Goal: Transaction & Acquisition: Purchase product/service

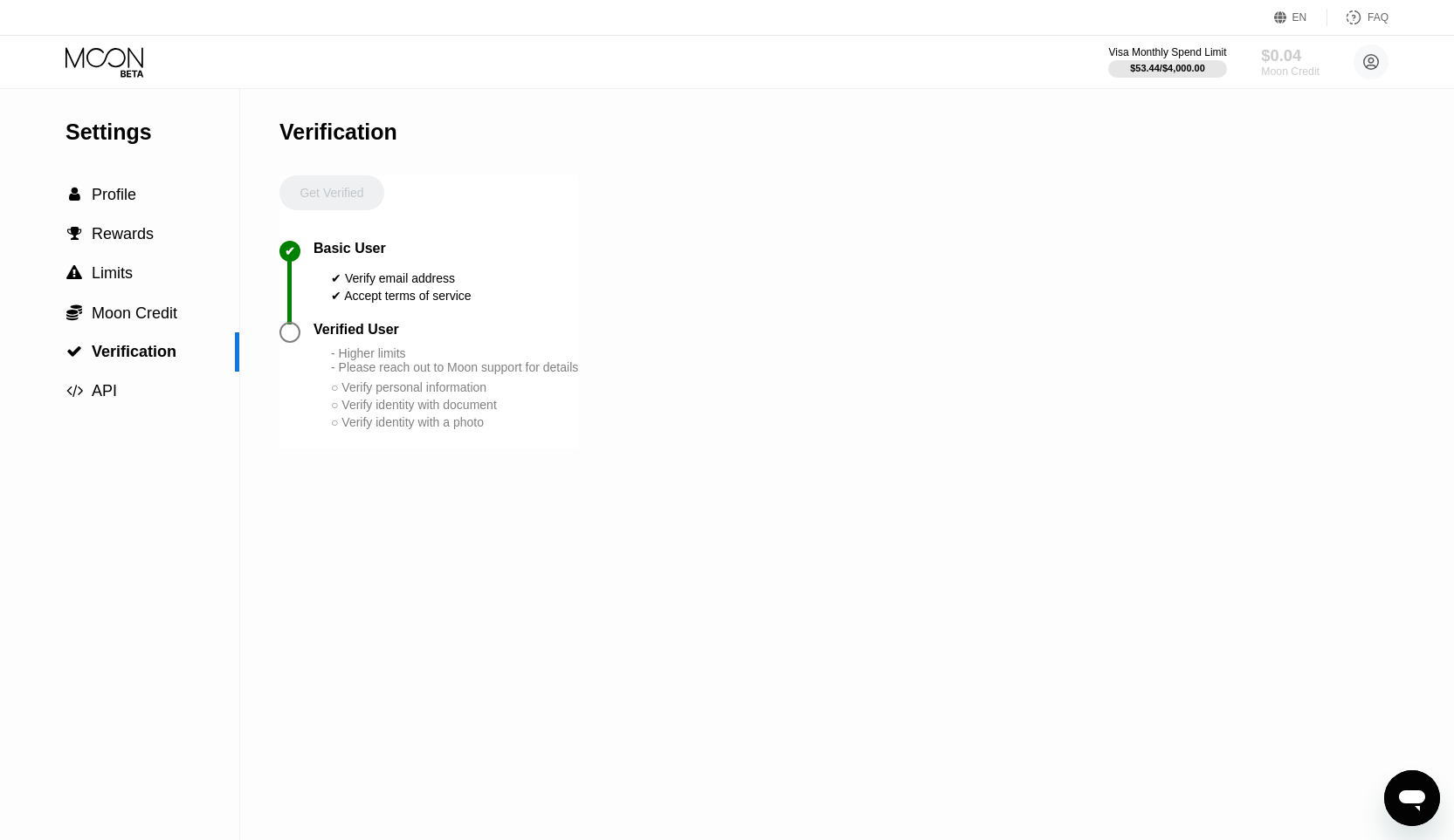
click at [1277, 66] on div "Moon Credit" at bounding box center [1289, 71] width 58 height 12
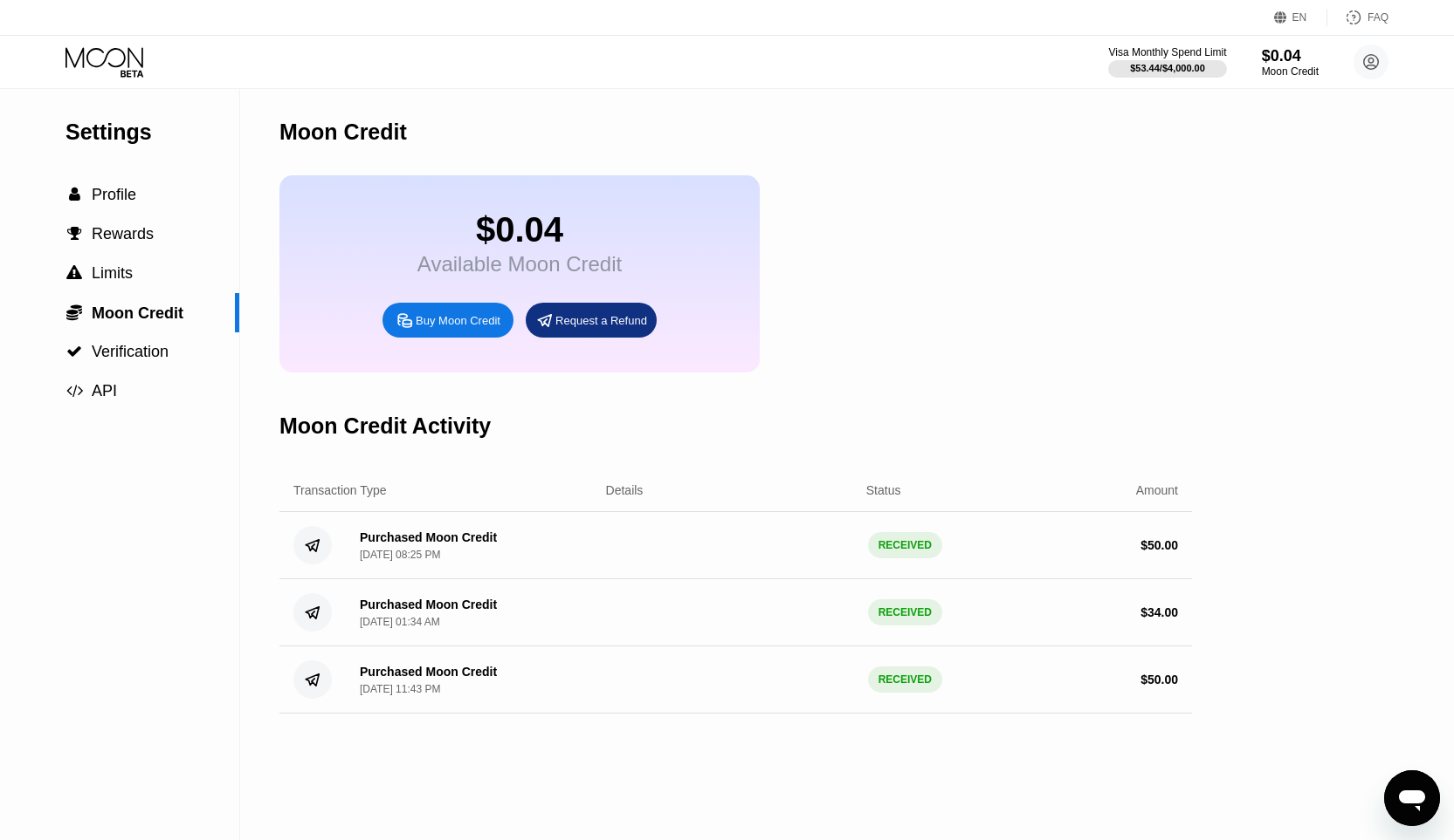
click at [505, 232] on div "$0.04" at bounding box center [519, 230] width 204 height 39
click at [1375, 62] on circle at bounding box center [1370, 61] width 35 height 35
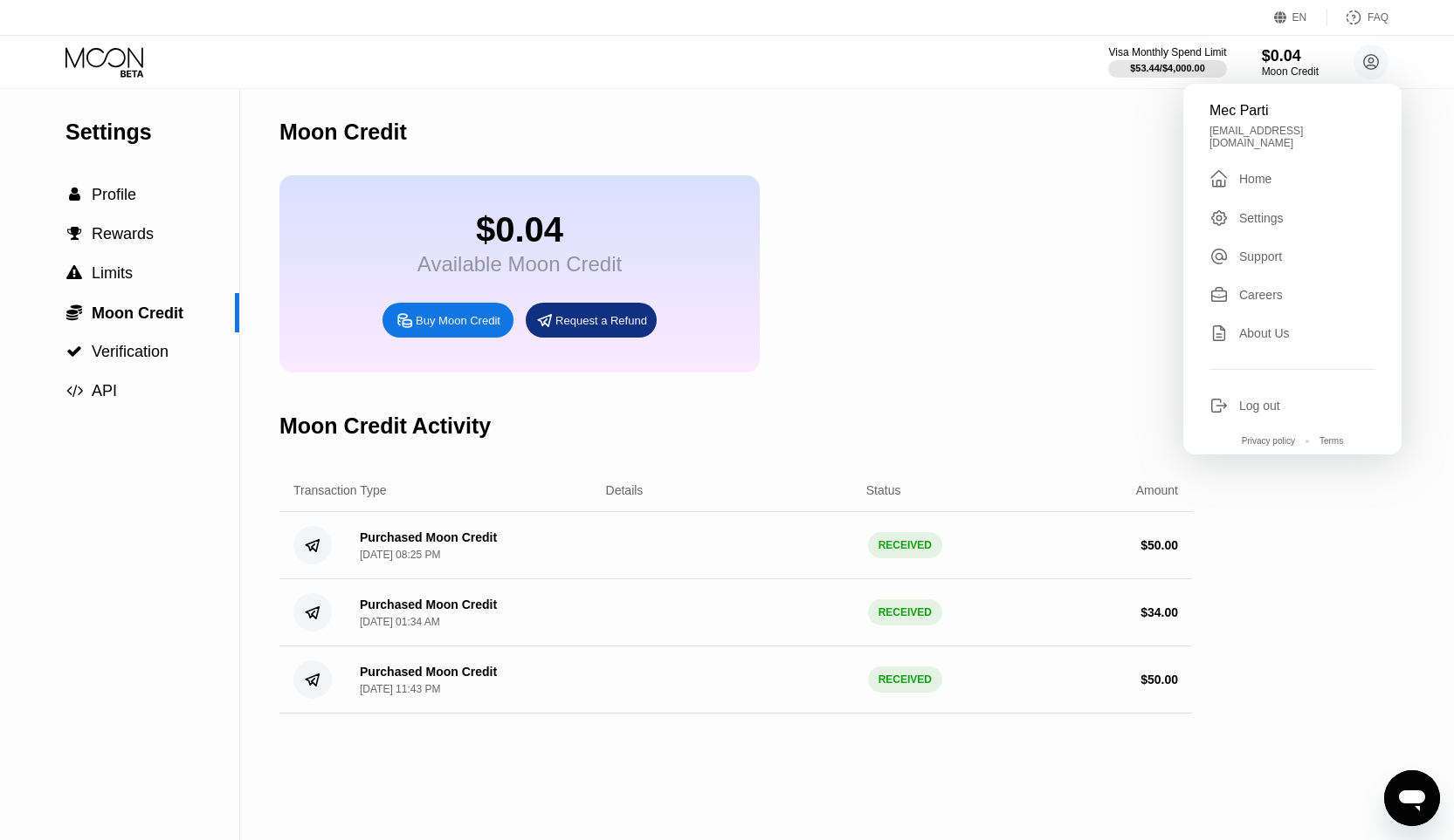
click at [1300, 111] on div "Mec Parti" at bounding box center [1292, 110] width 166 height 16
click at [1241, 111] on div "Mec Parti" at bounding box center [1292, 110] width 166 height 16
click at [1243, 172] on div "Home" at bounding box center [1255, 178] width 33 height 14
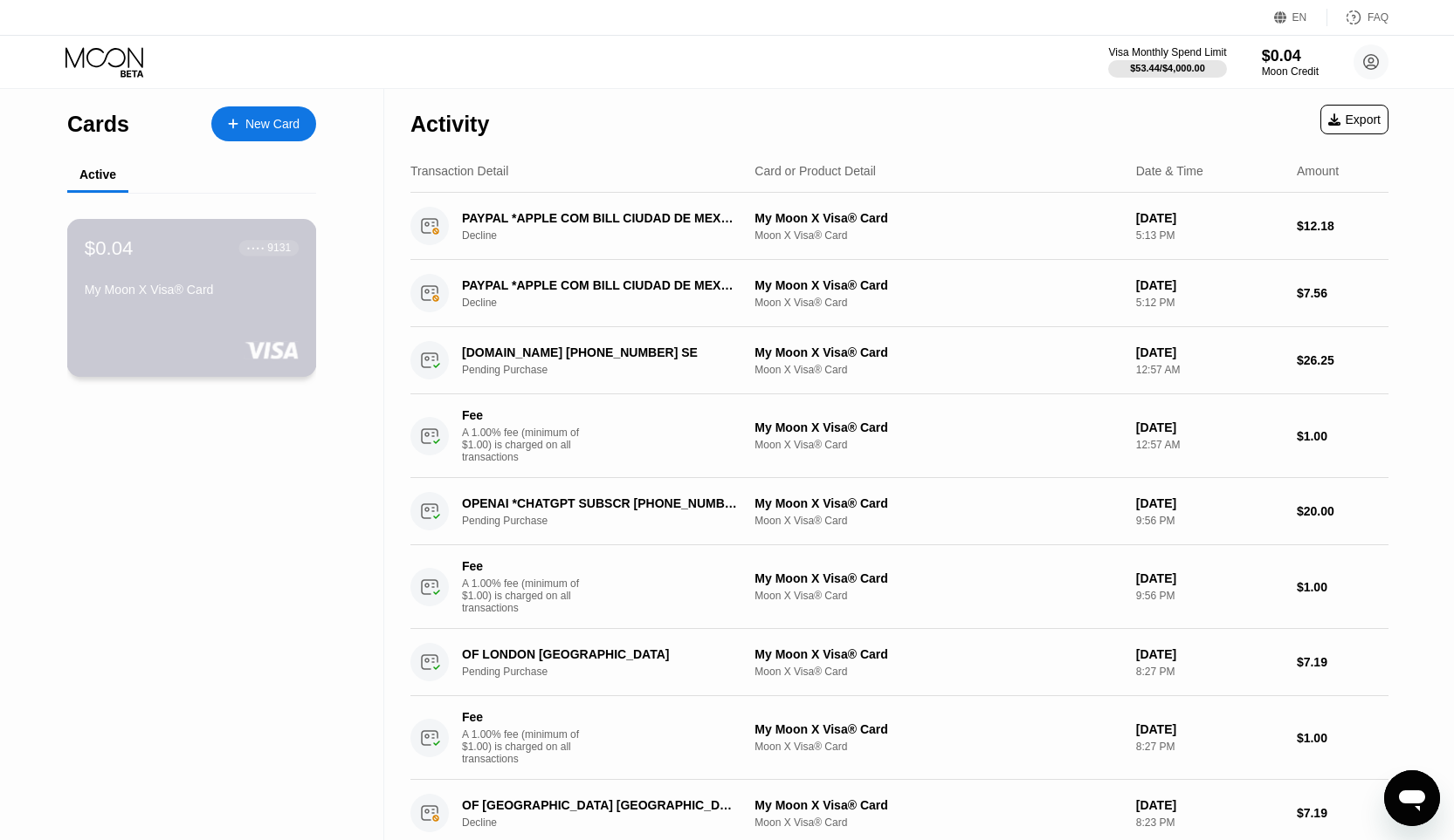
click at [148, 275] on div "$0.04 ● ● ● ● 9131 My Moon X Visa® Card" at bounding box center [191, 270] width 214 height 67
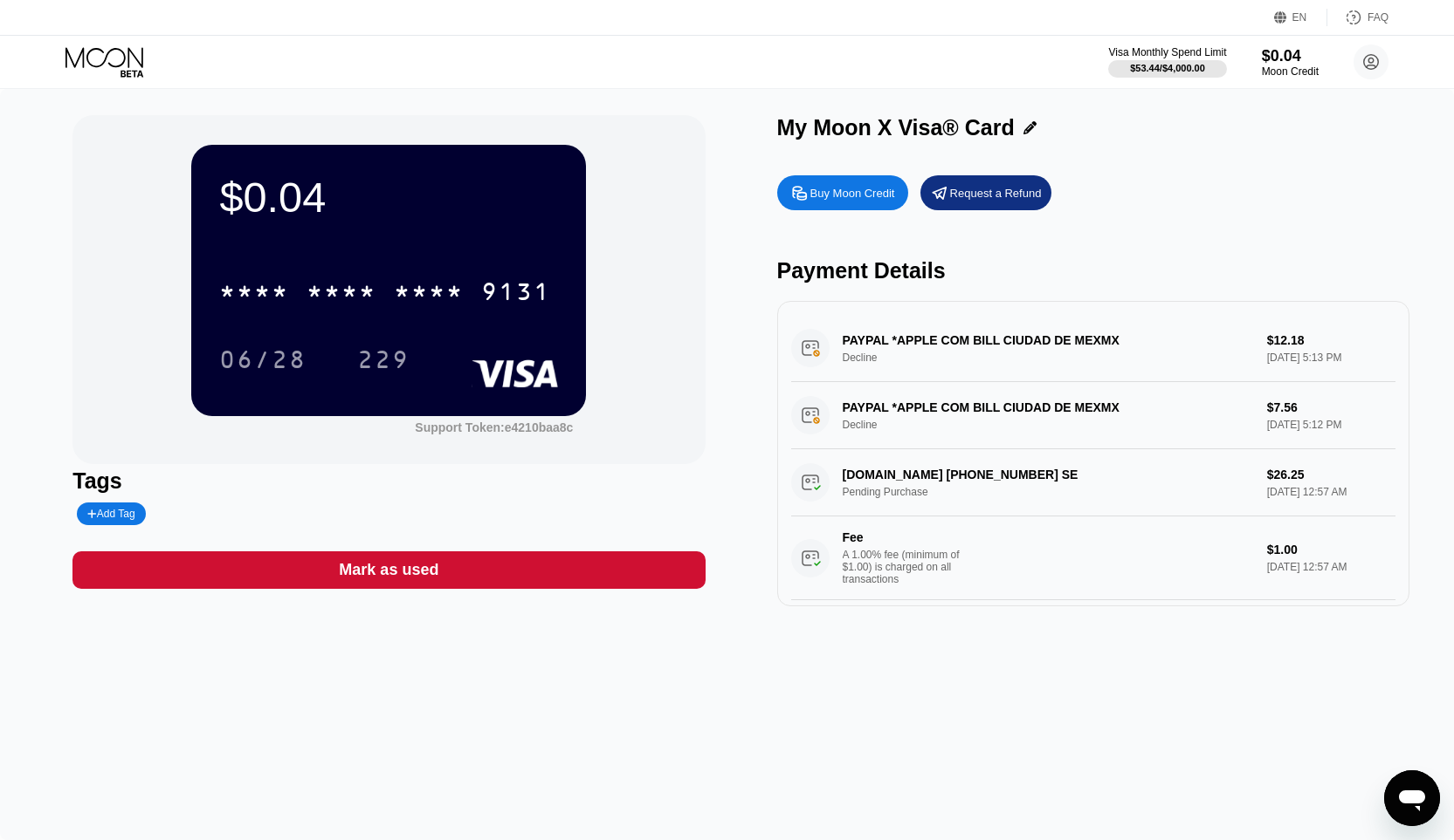
drag, startPoint x: 1000, startPoint y: 339, endPoint x: 1139, endPoint y: 340, distance: 139.0
click at [1139, 340] on div "PAYPAL *APPLE COM BILL CIUDAD DE MEXMX Decline $12.18 Aug 18, 2025 5:13 PM" at bounding box center [1093, 348] width 604 height 67
click at [1367, 61] on circle at bounding box center [1370, 61] width 35 height 35
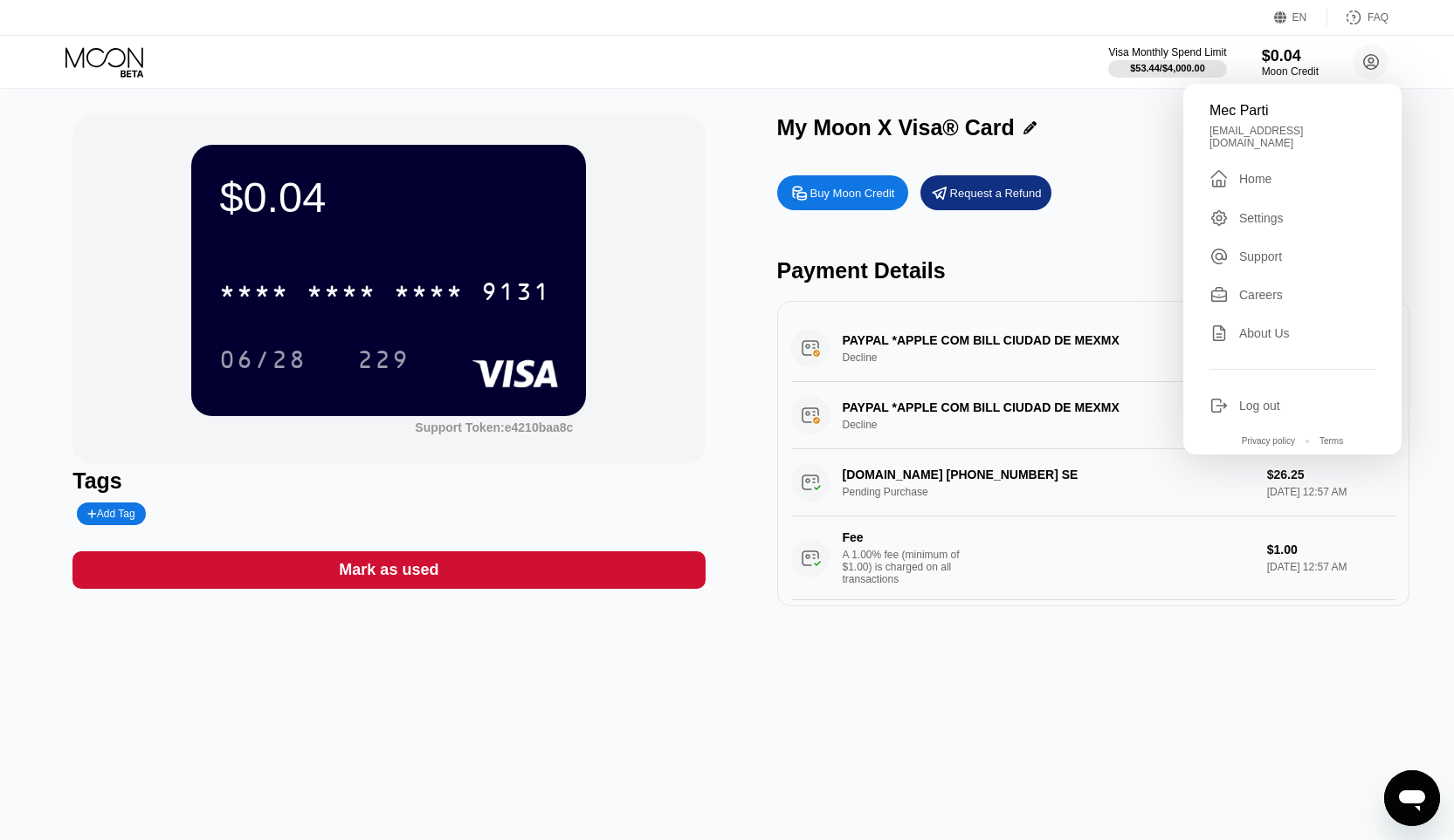
click at [1259, 169] on div " Home" at bounding box center [1292, 178] width 166 height 21
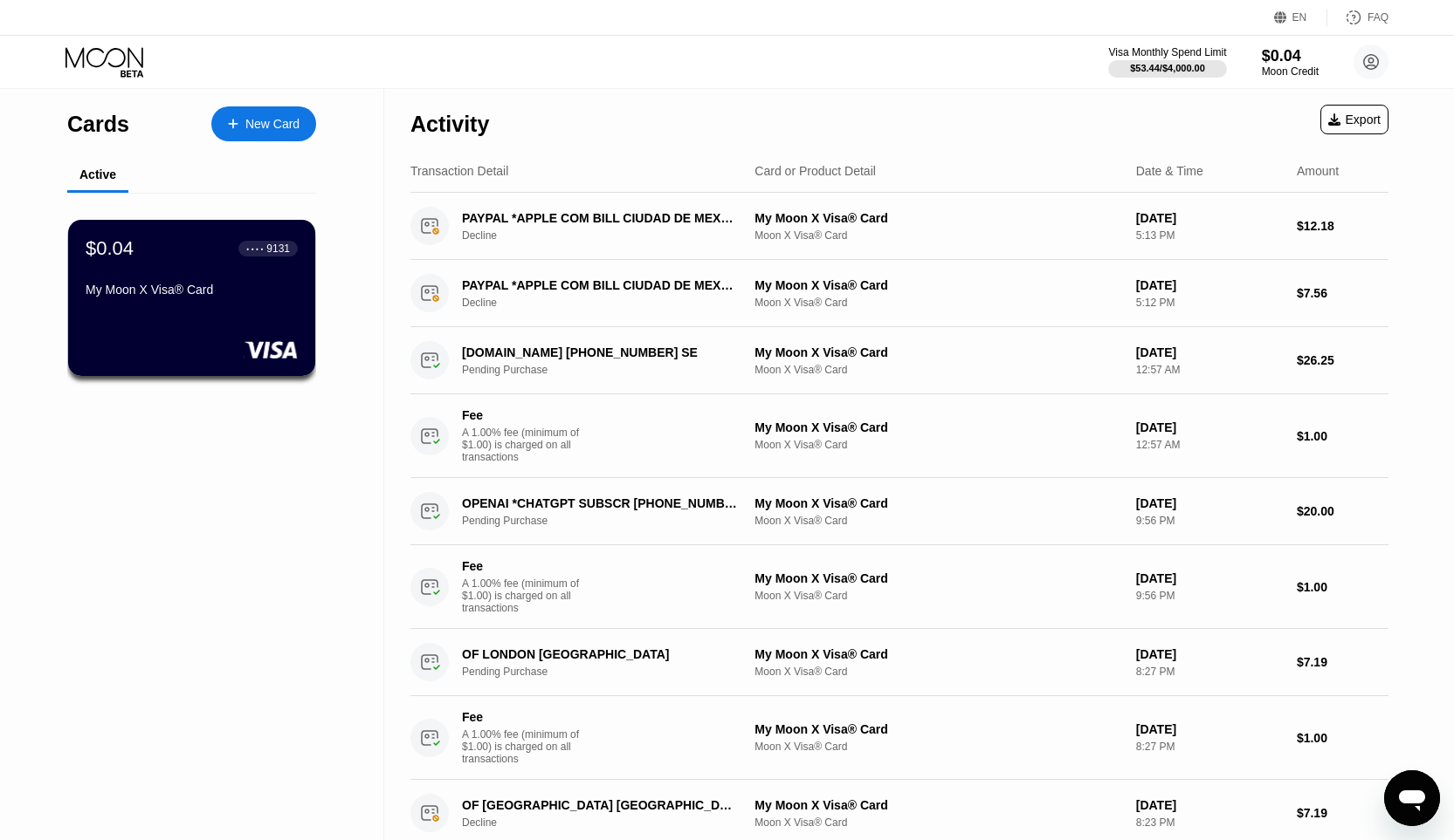
click at [284, 117] on div "New Card" at bounding box center [272, 124] width 54 height 15
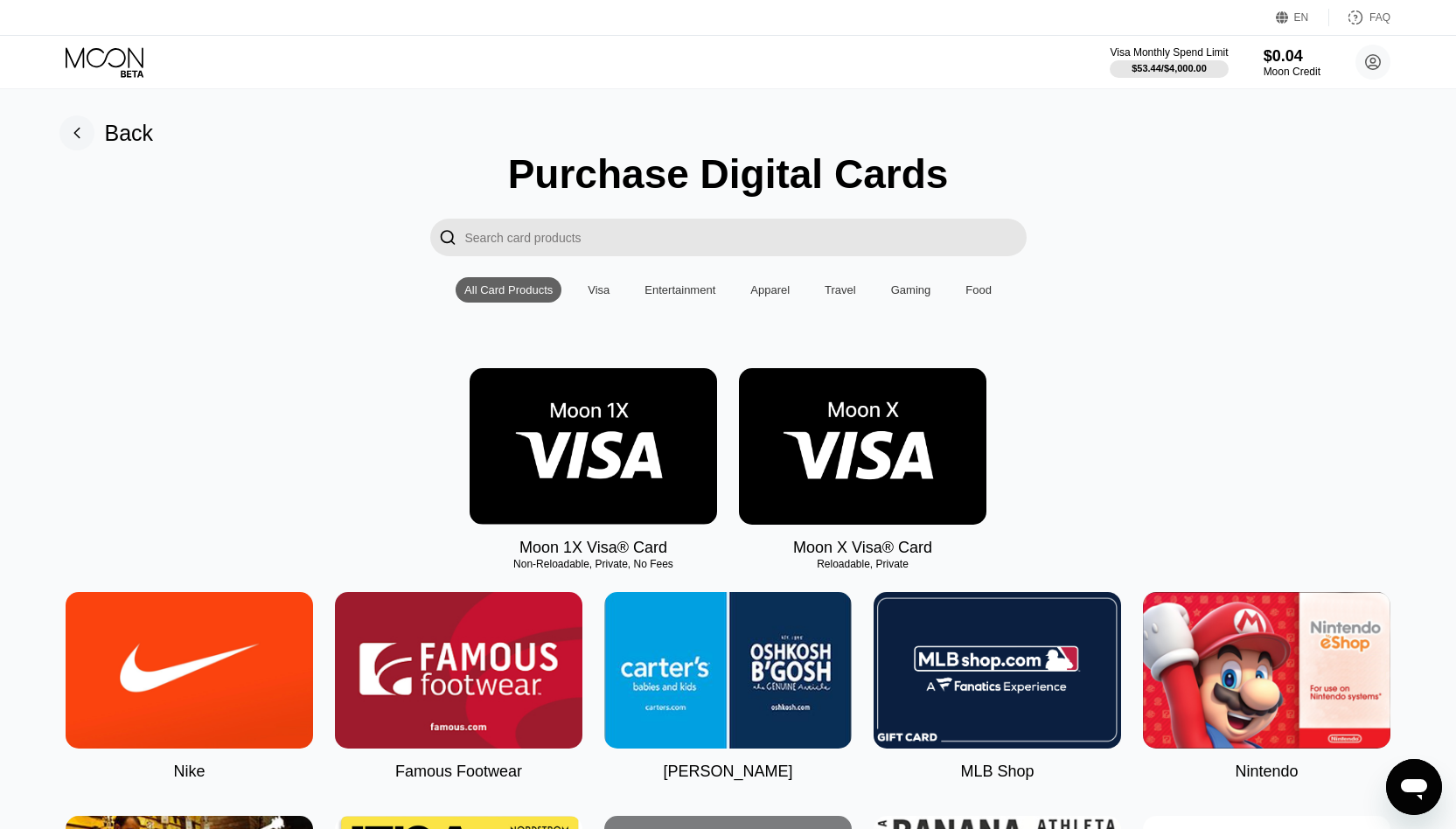
click at [830, 443] on img at bounding box center [862, 447] width 247 height 156
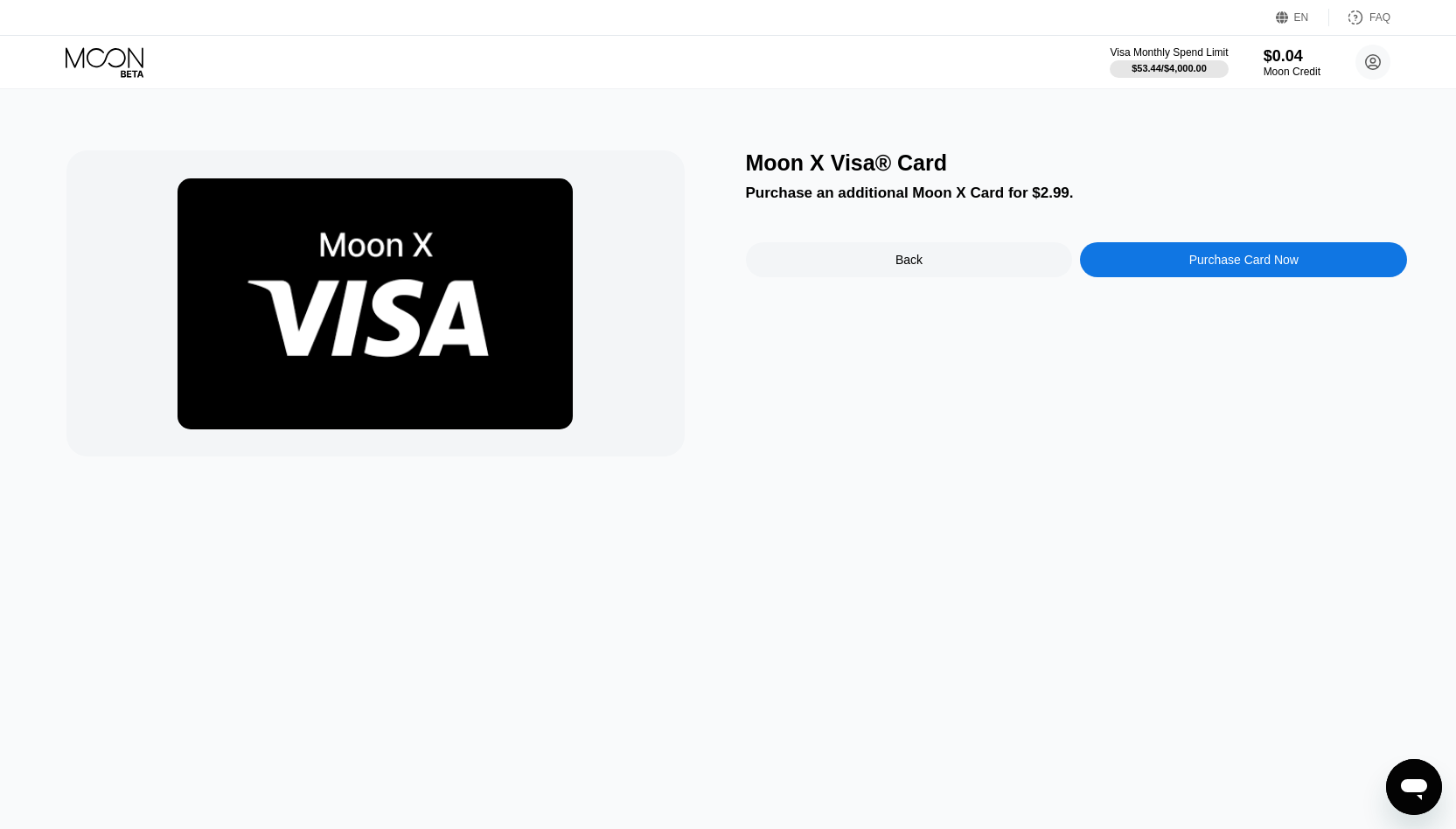
click at [1182, 273] on div "Purchase Card Now" at bounding box center [1243, 259] width 327 height 35
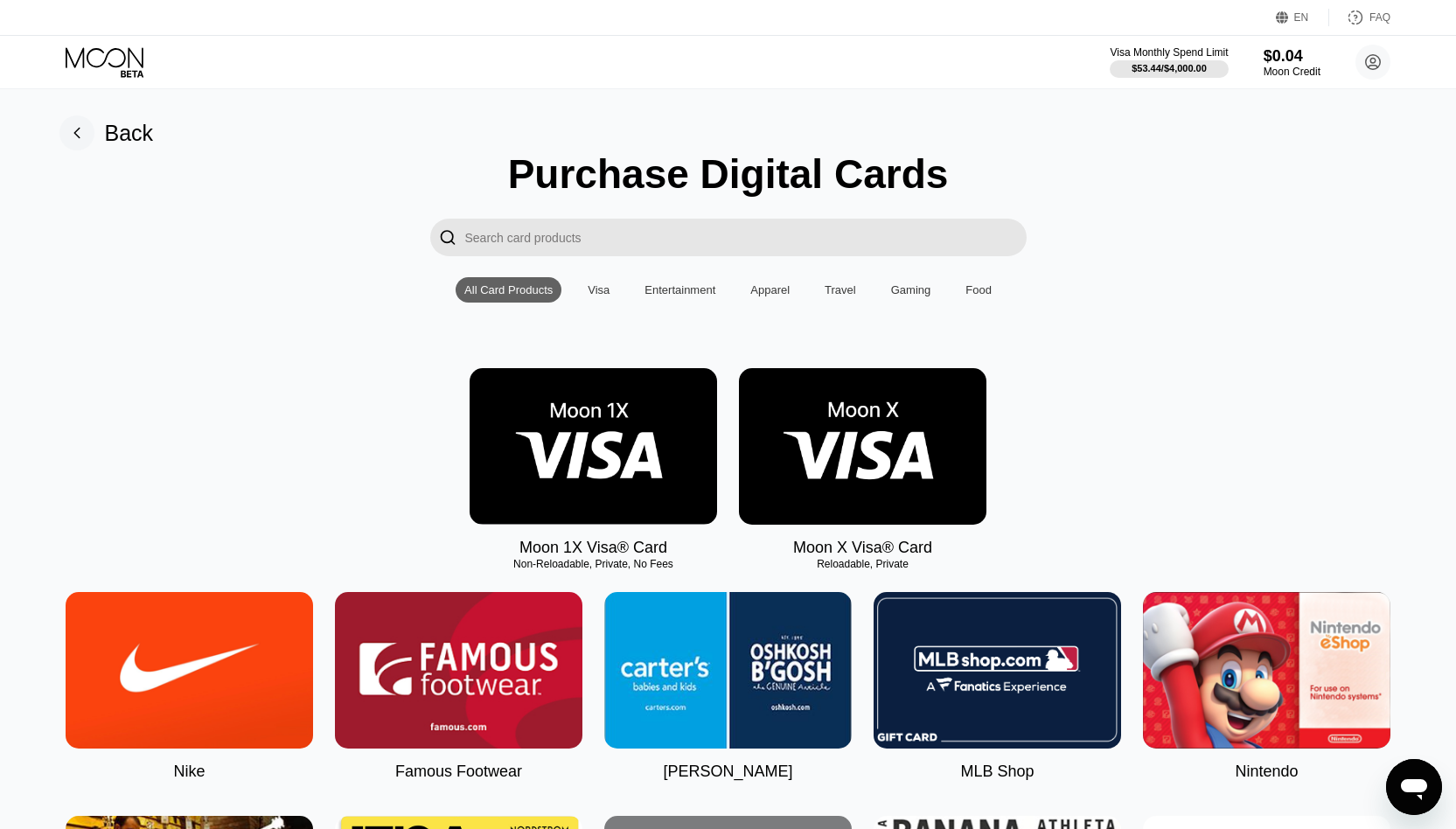
click at [629, 463] on img at bounding box center [593, 447] width 247 height 156
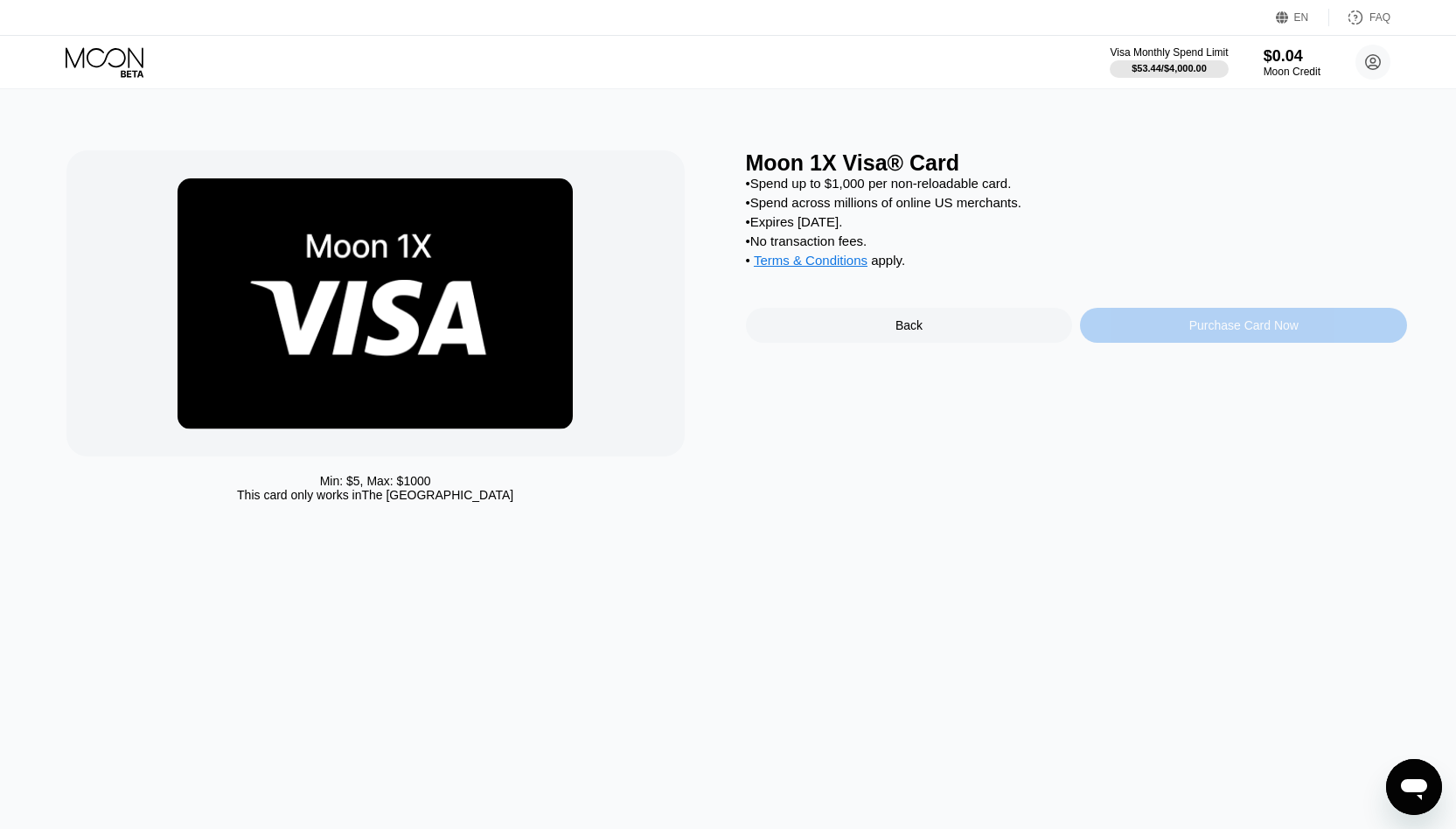
click at [1171, 327] on div "Purchase Card Now" at bounding box center [1243, 325] width 327 height 35
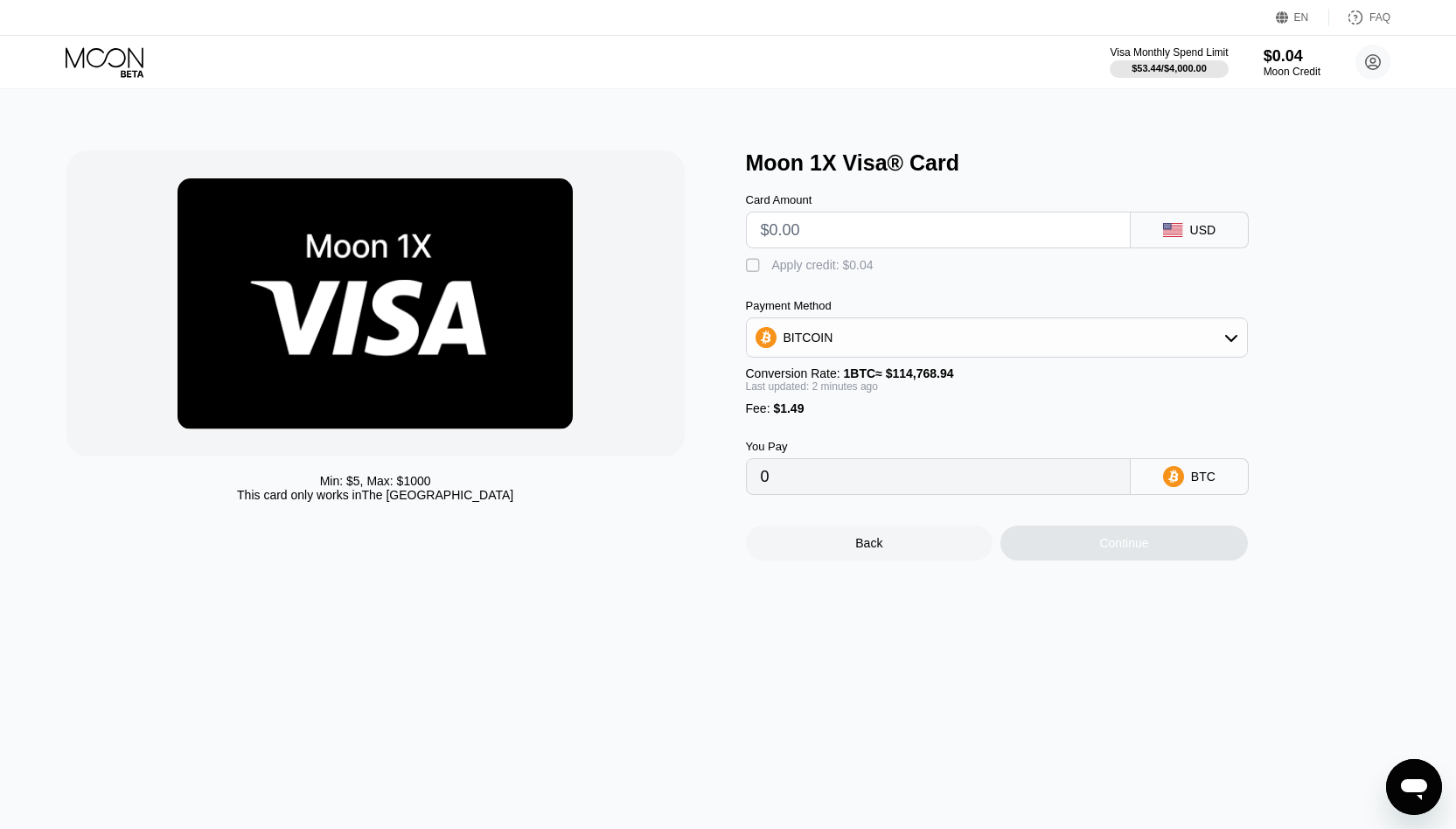
click at [921, 540] on div "Back" at bounding box center [869, 542] width 247 height 35
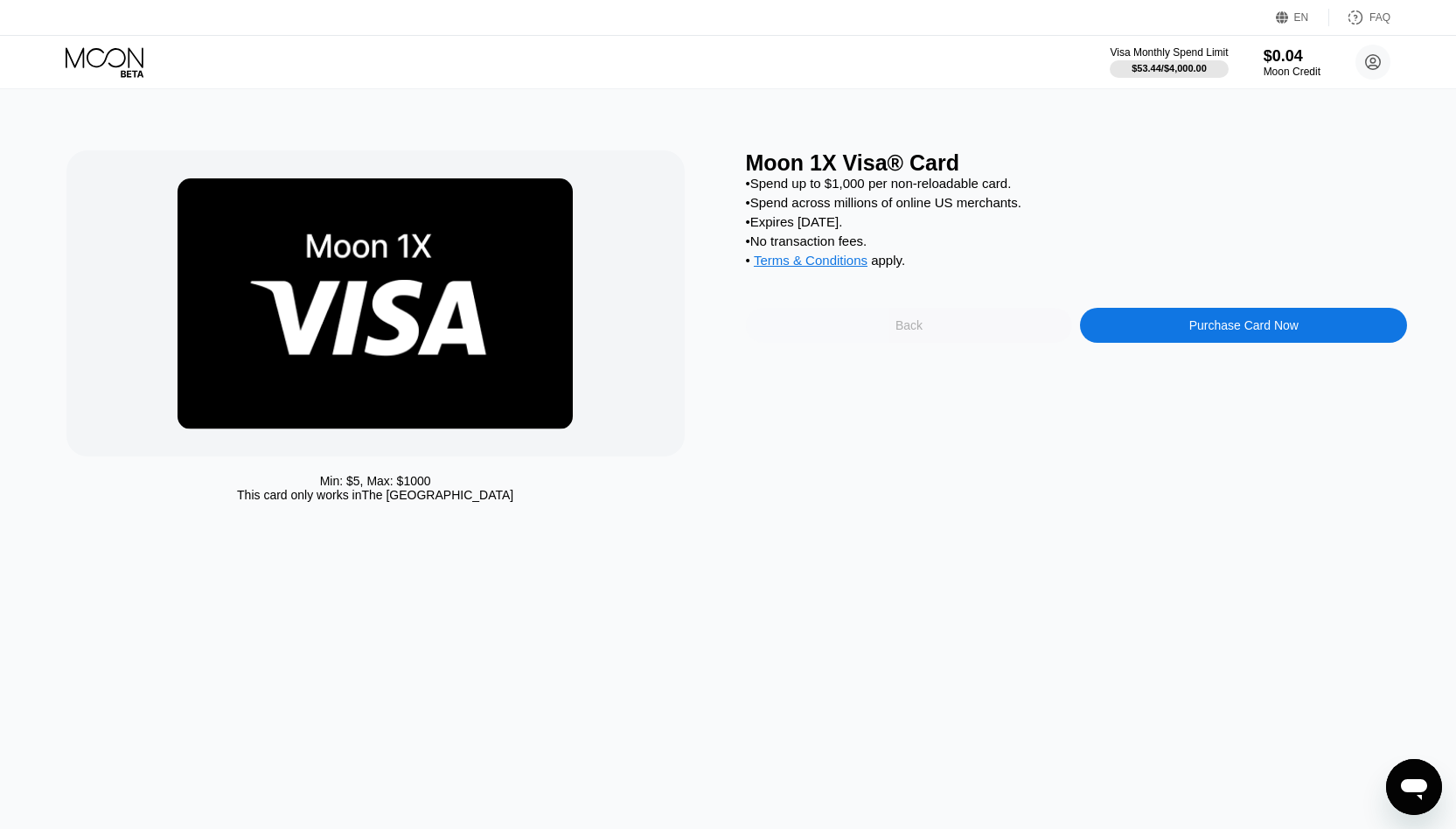
click at [946, 336] on div "Back" at bounding box center [909, 325] width 327 height 35
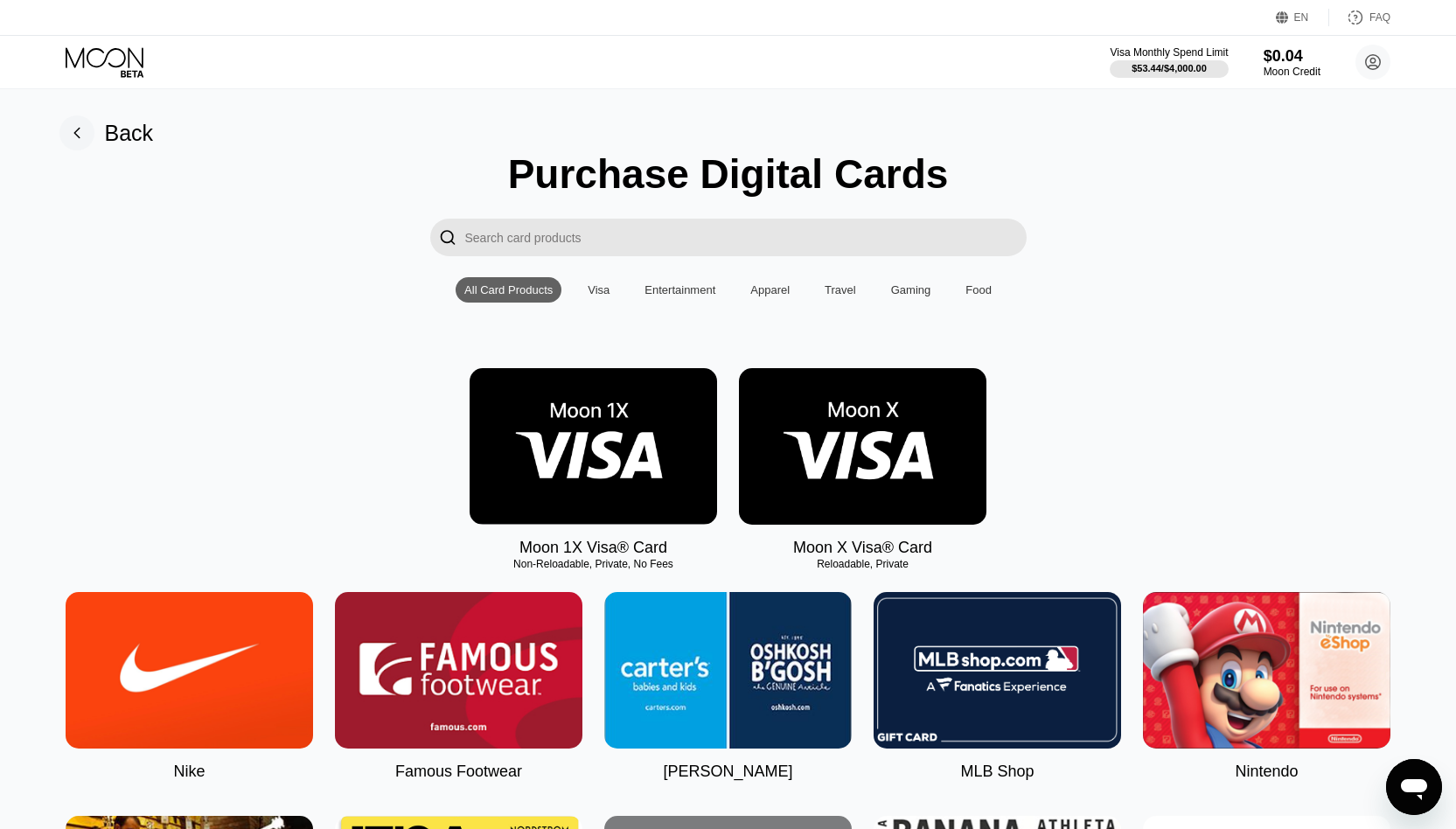
click at [656, 436] on img at bounding box center [593, 447] width 247 height 156
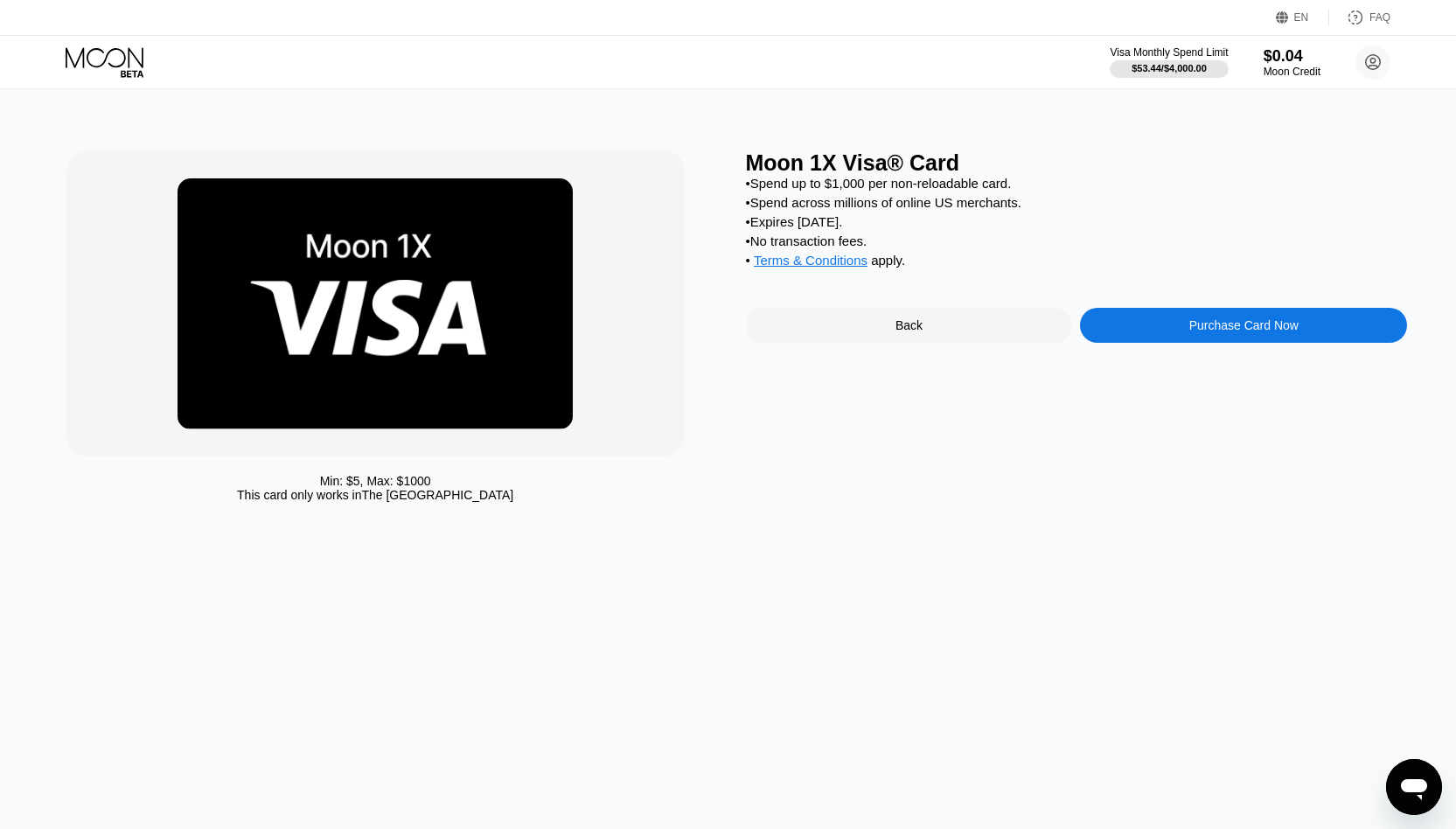
click at [874, 339] on div "Back" at bounding box center [909, 325] width 327 height 35
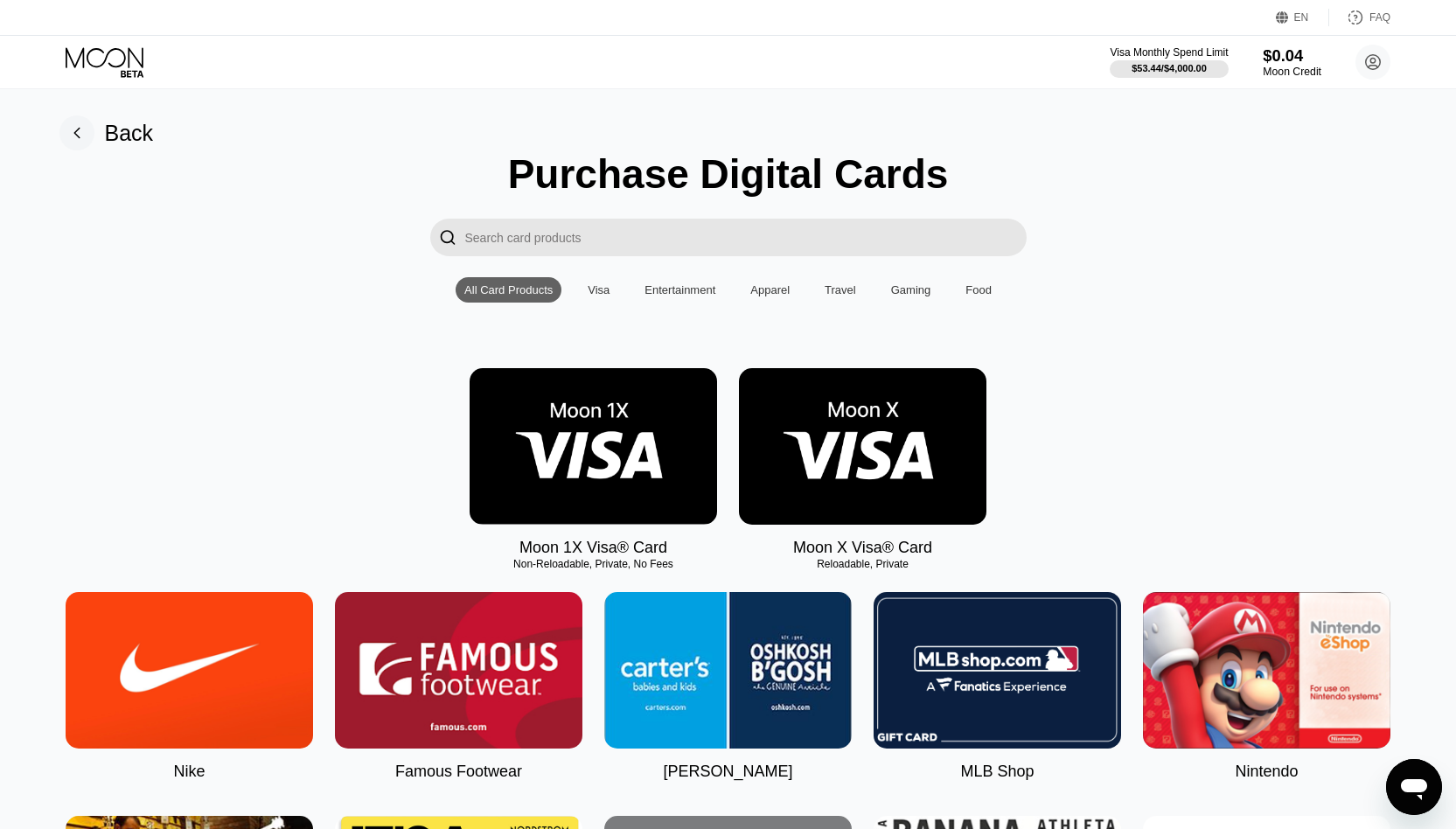
click at [1297, 59] on div "$0.04" at bounding box center [1291, 55] width 58 height 19
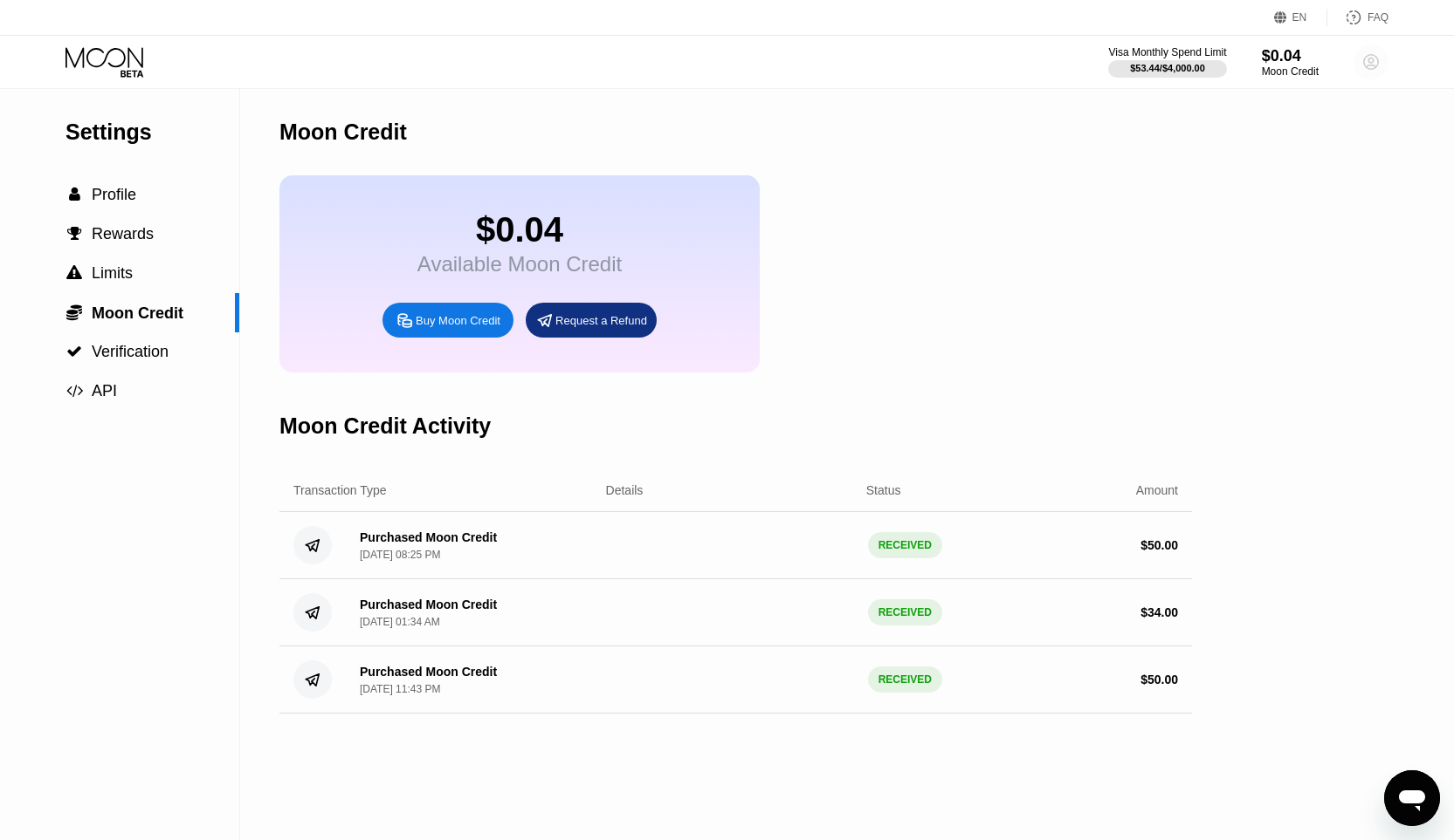
click at [1380, 54] on circle at bounding box center [1370, 61] width 35 height 35
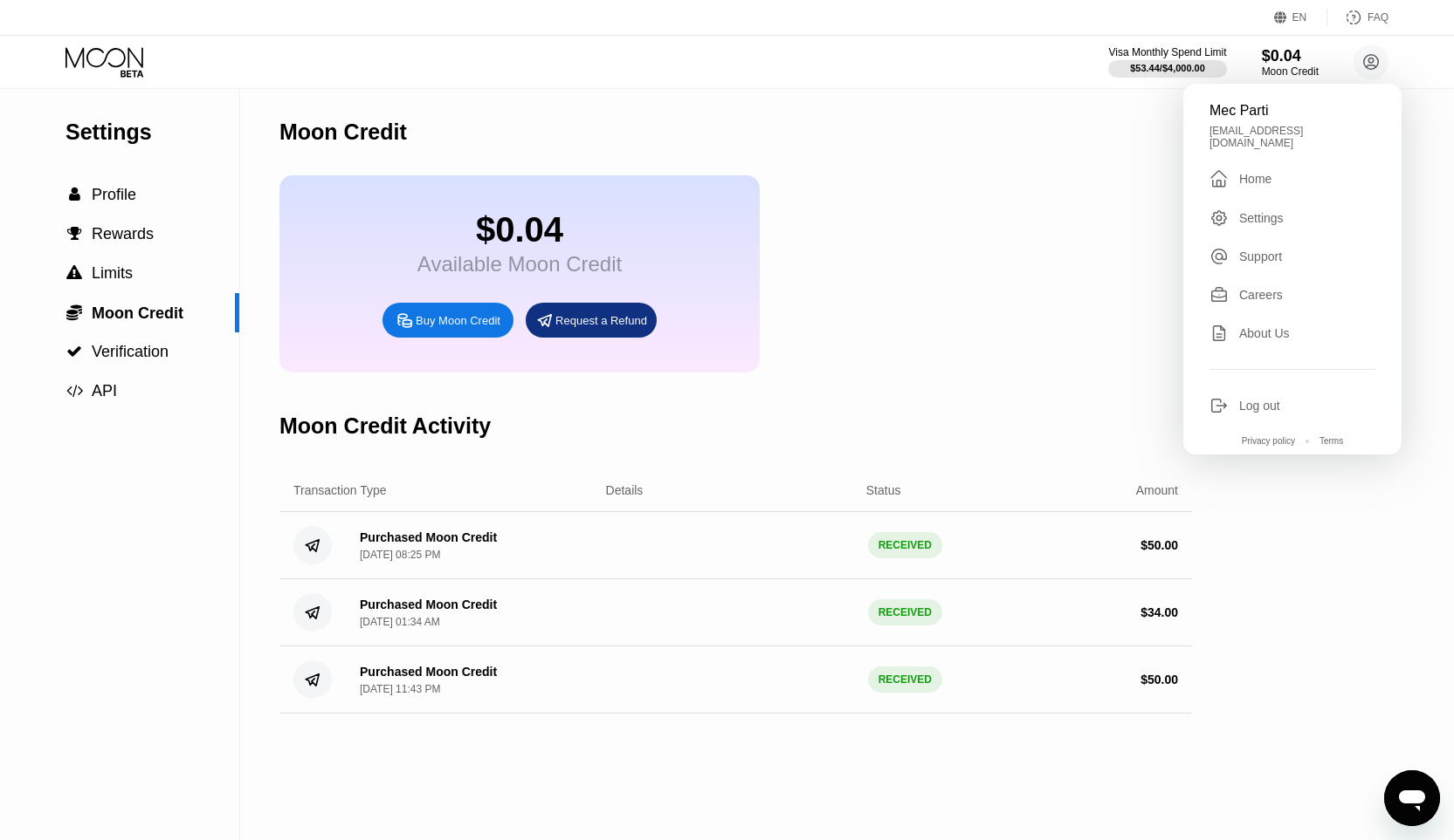
click at [1222, 125] on div "Mec Parti [EMAIL_ADDRESS][DOMAIN_NAME]  Home Settings Support Careers About Us…" at bounding box center [1291, 269] width 218 height 371
click at [1222, 169] on div "" at bounding box center [1218, 178] width 19 height 21
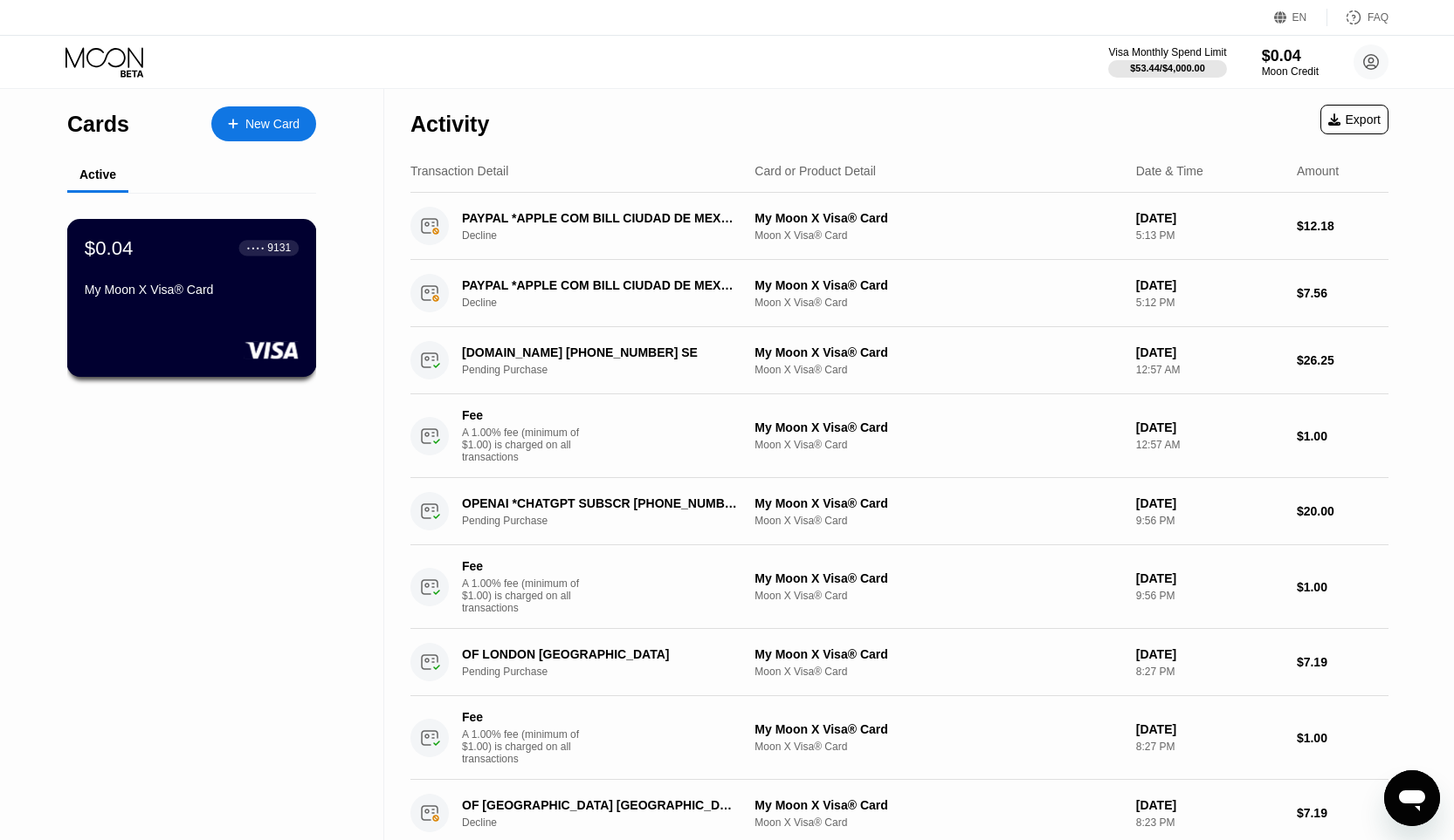
click at [198, 292] on div "My Moon X Visa® Card" at bounding box center [191, 290] width 214 height 14
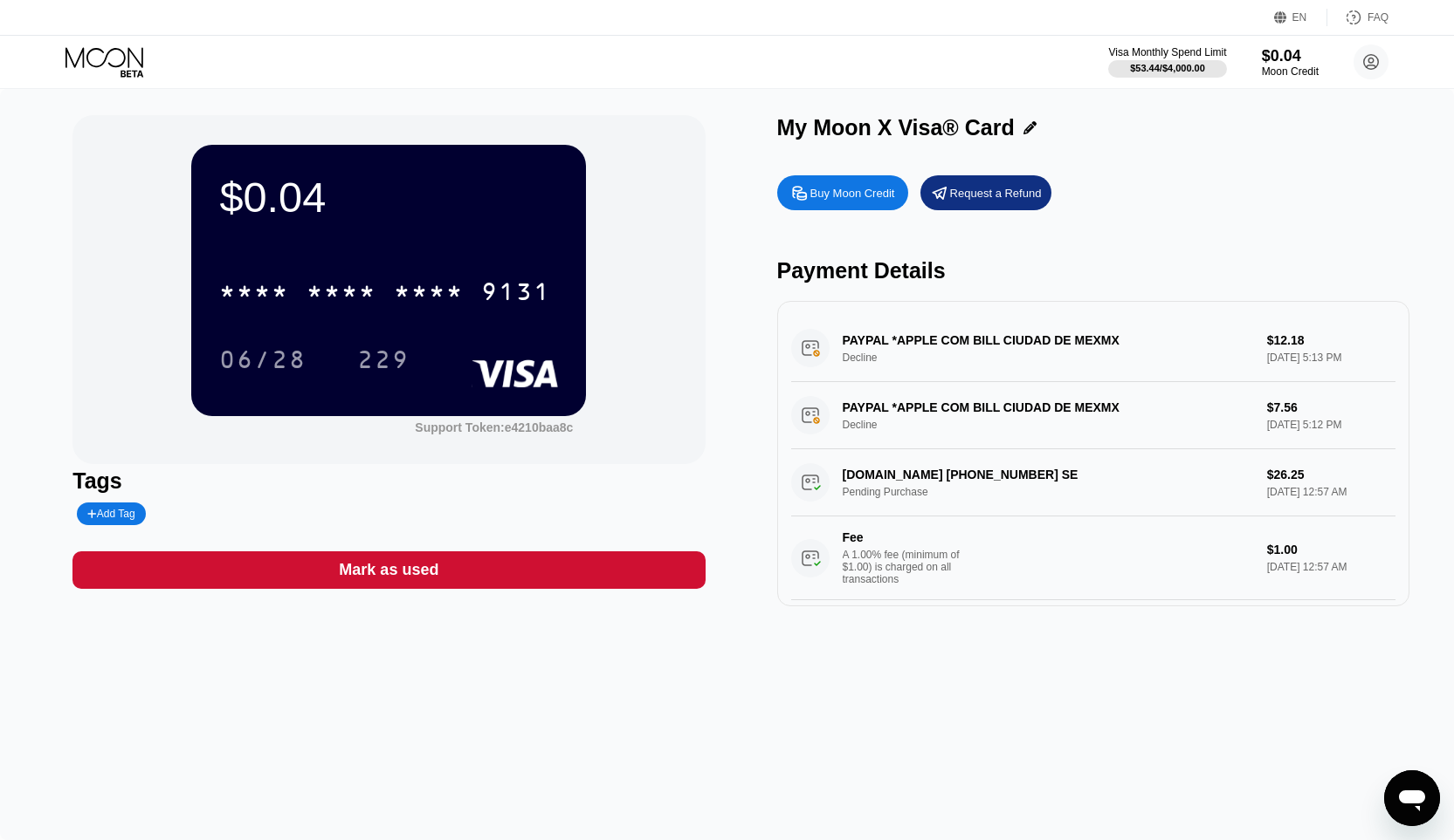
click at [982, 410] on div "PAYPAL *APPLE COM BILL CIUDAD DE MEXMX Decline $7.56 [DATE] 5:12 PM" at bounding box center [1093, 416] width 604 height 67
click at [564, 568] on div "Mark as used" at bounding box center [388, 570] width 632 height 37
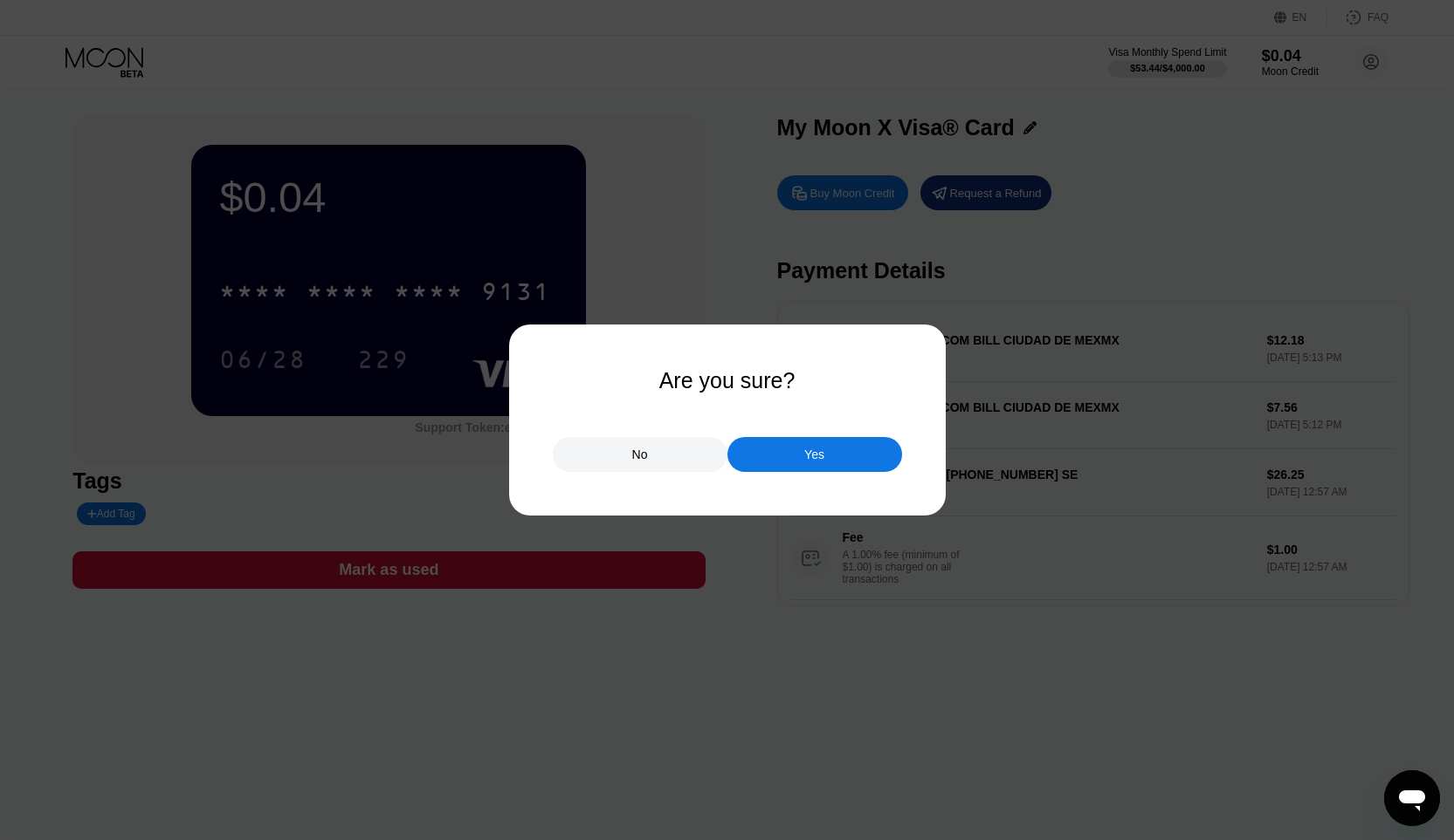
click at [783, 461] on div "Yes" at bounding box center [814, 454] width 175 height 35
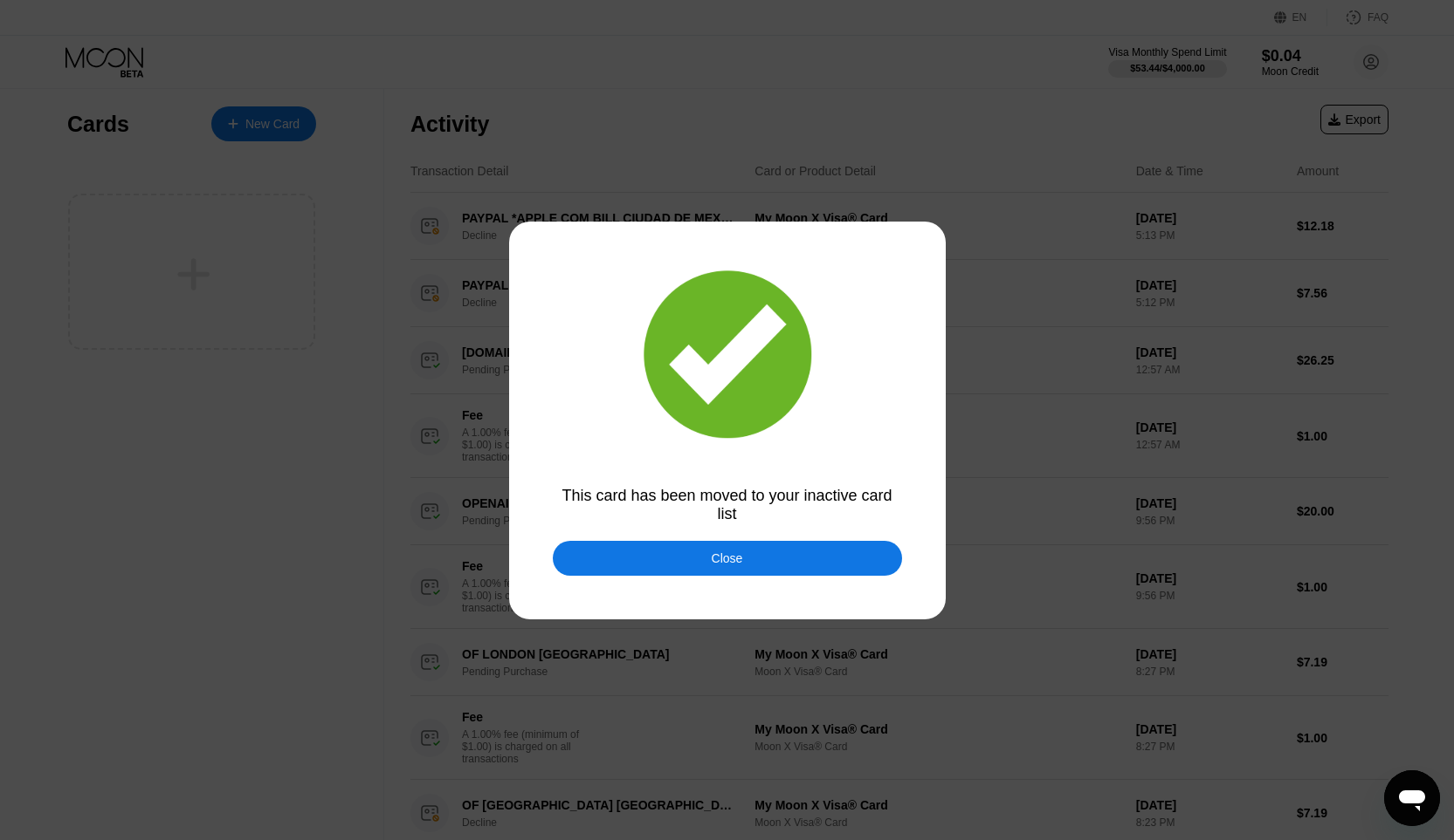
click at [756, 574] on div "Close" at bounding box center [727, 558] width 349 height 35
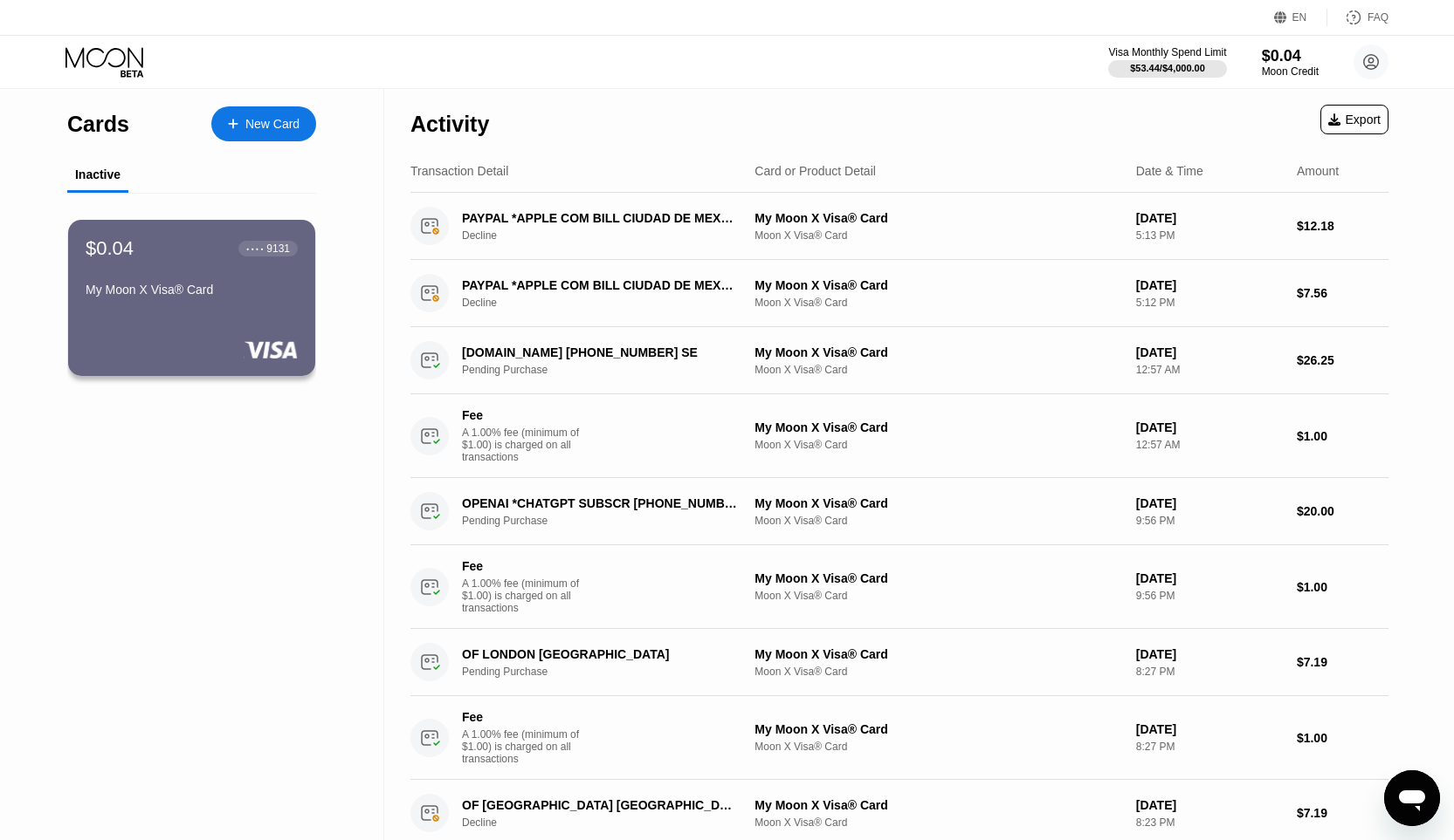
click at [288, 145] on div "Cards New Card" at bounding box center [191, 119] width 249 height 61
click at [276, 133] on div "New Card" at bounding box center [263, 123] width 105 height 35
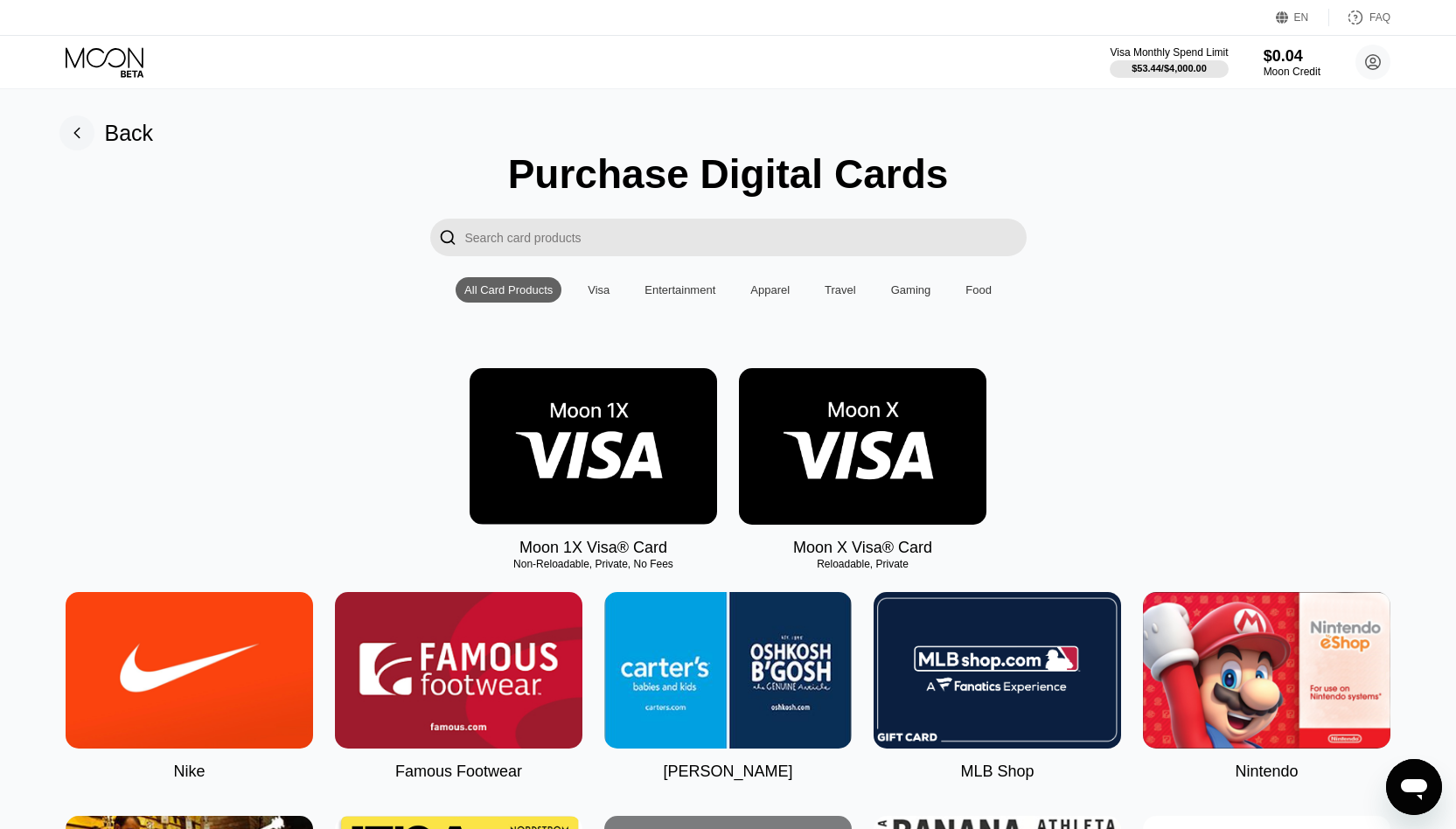
click at [917, 456] on img at bounding box center [862, 447] width 247 height 156
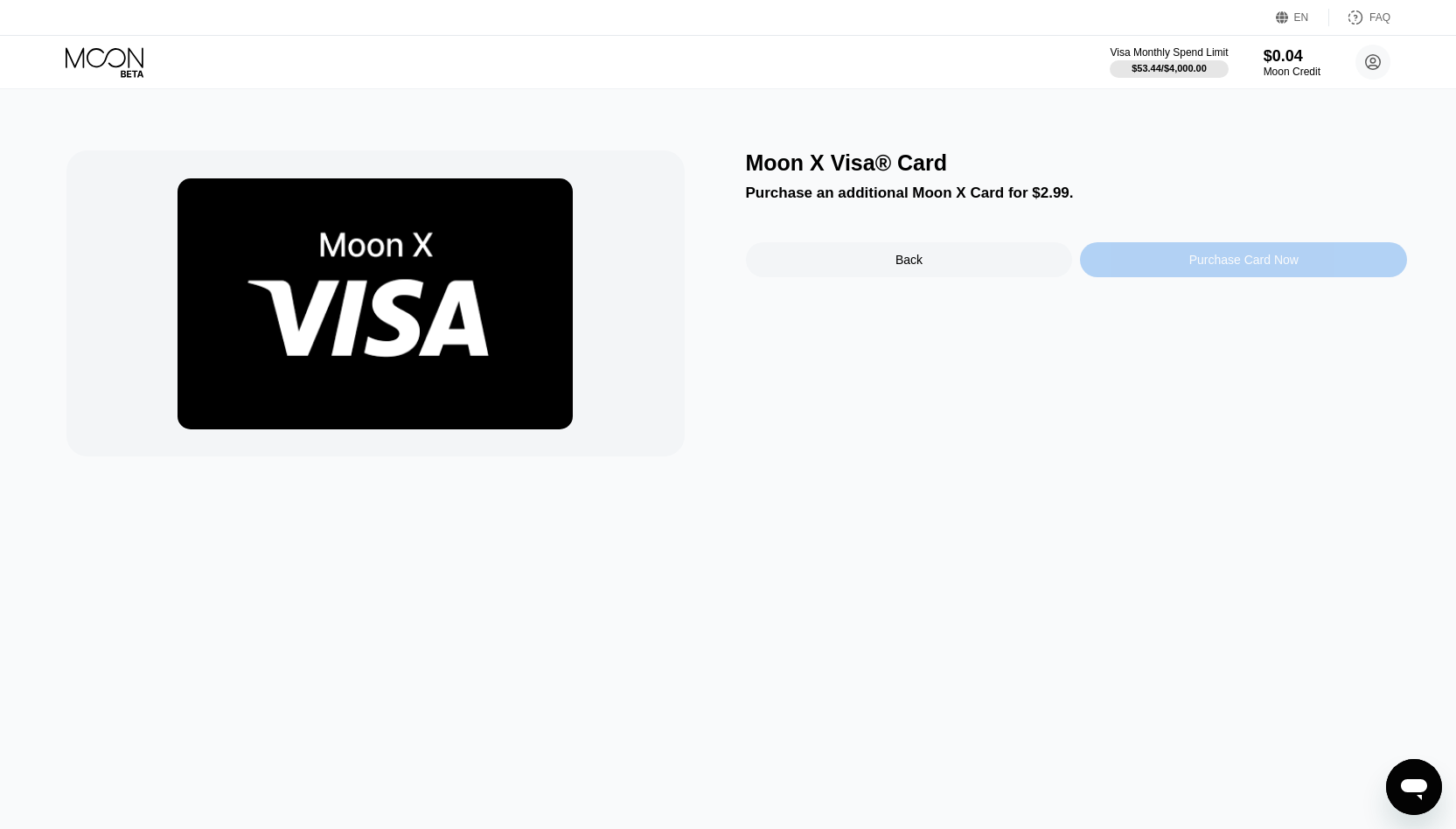
click at [1199, 263] on div "Purchase Card Now" at bounding box center [1244, 260] width 110 height 14
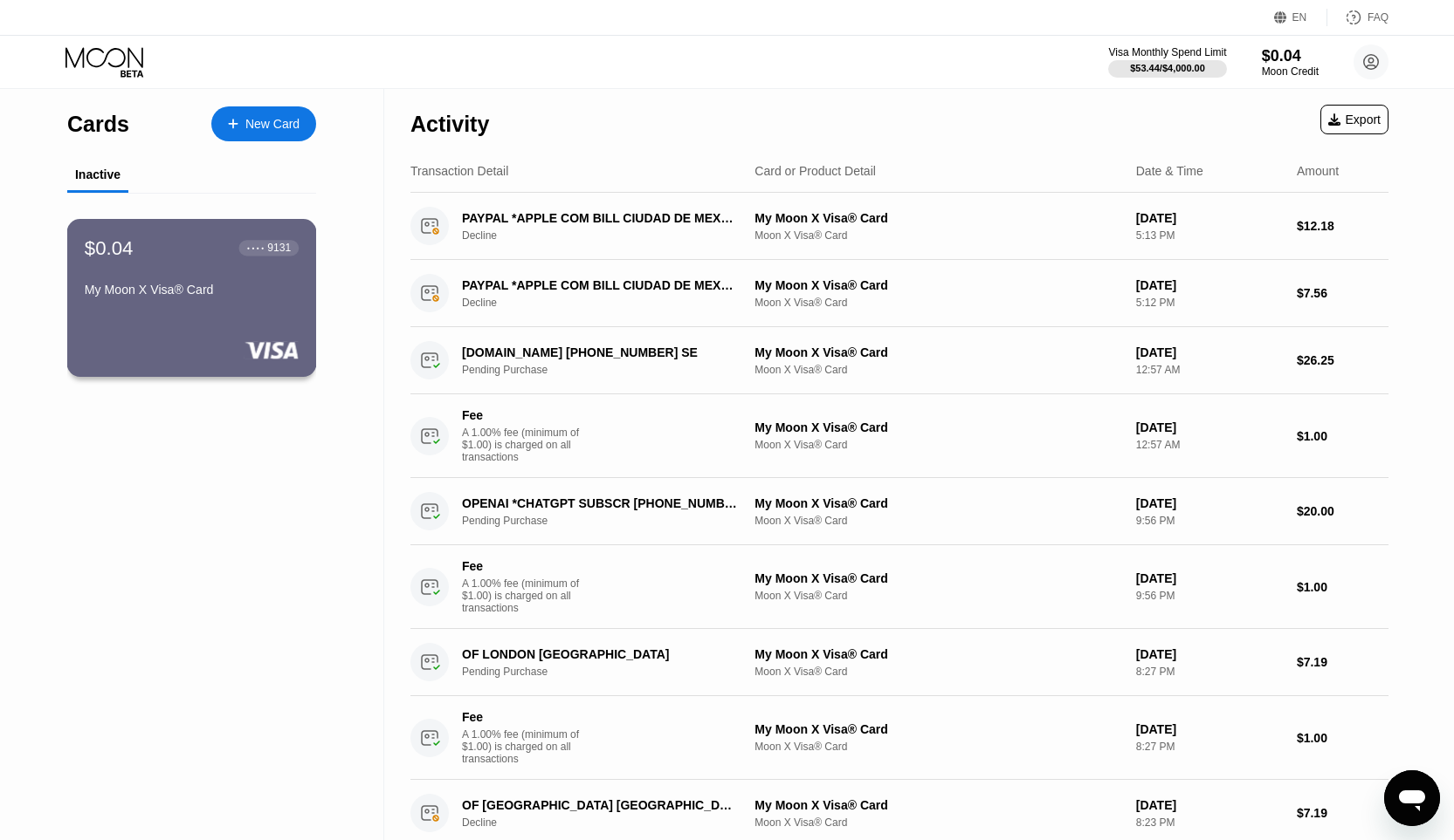
click at [149, 296] on div "My Moon X Visa® Card" at bounding box center [191, 290] width 214 height 14
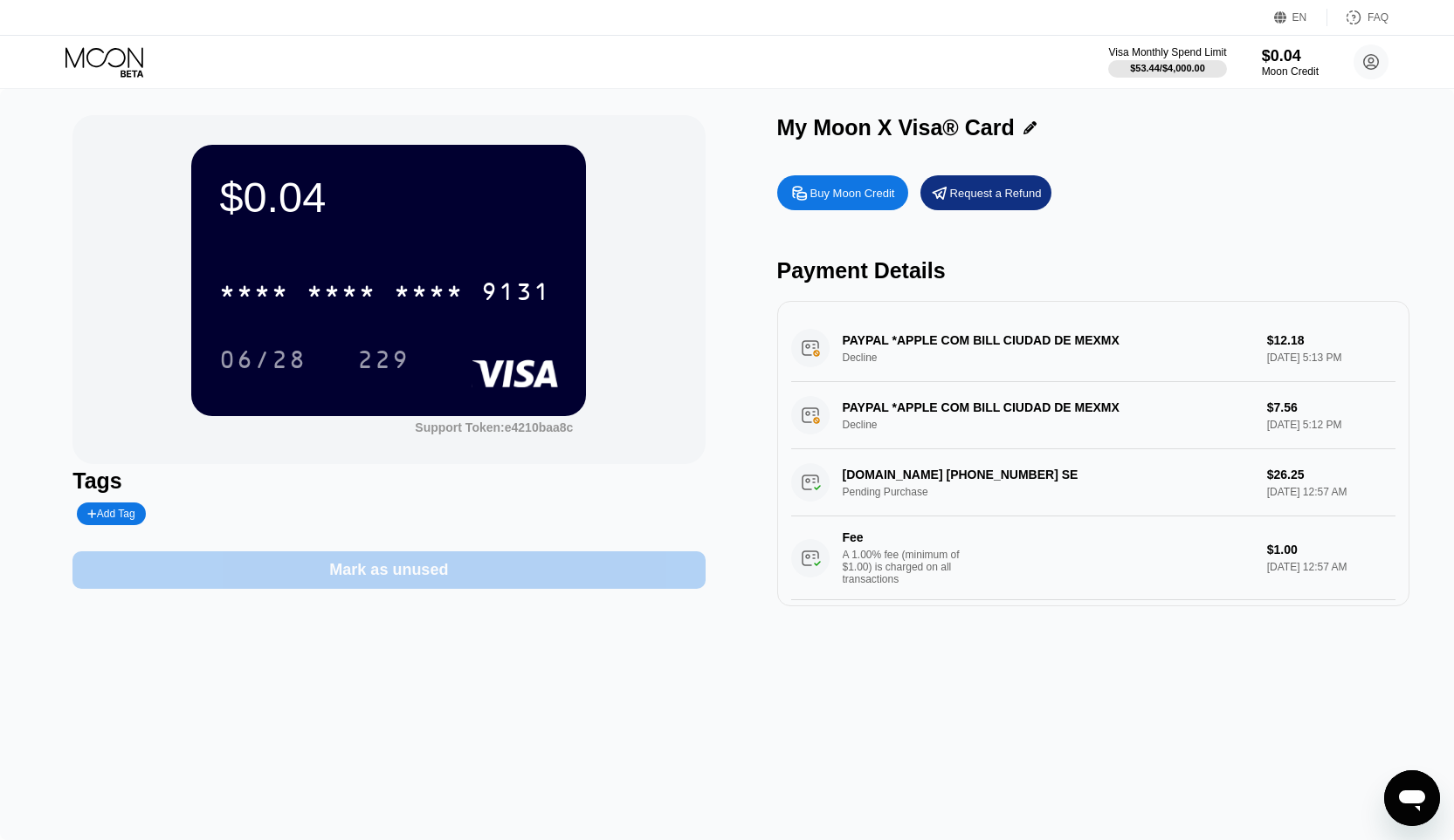
click at [505, 566] on div "Mark as unused" at bounding box center [388, 570] width 632 height 37
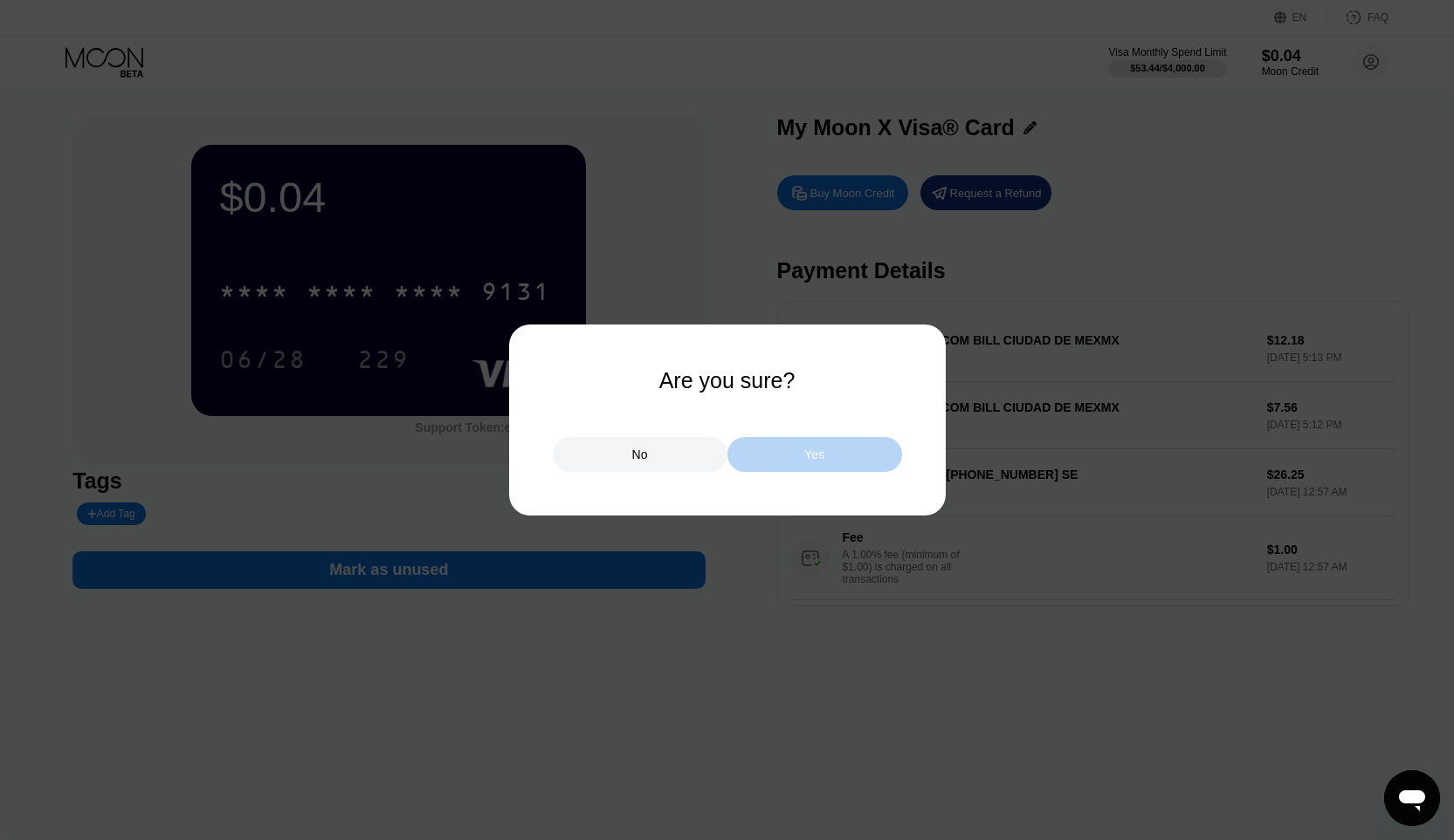
click at [822, 470] on div "Yes" at bounding box center [814, 454] width 175 height 35
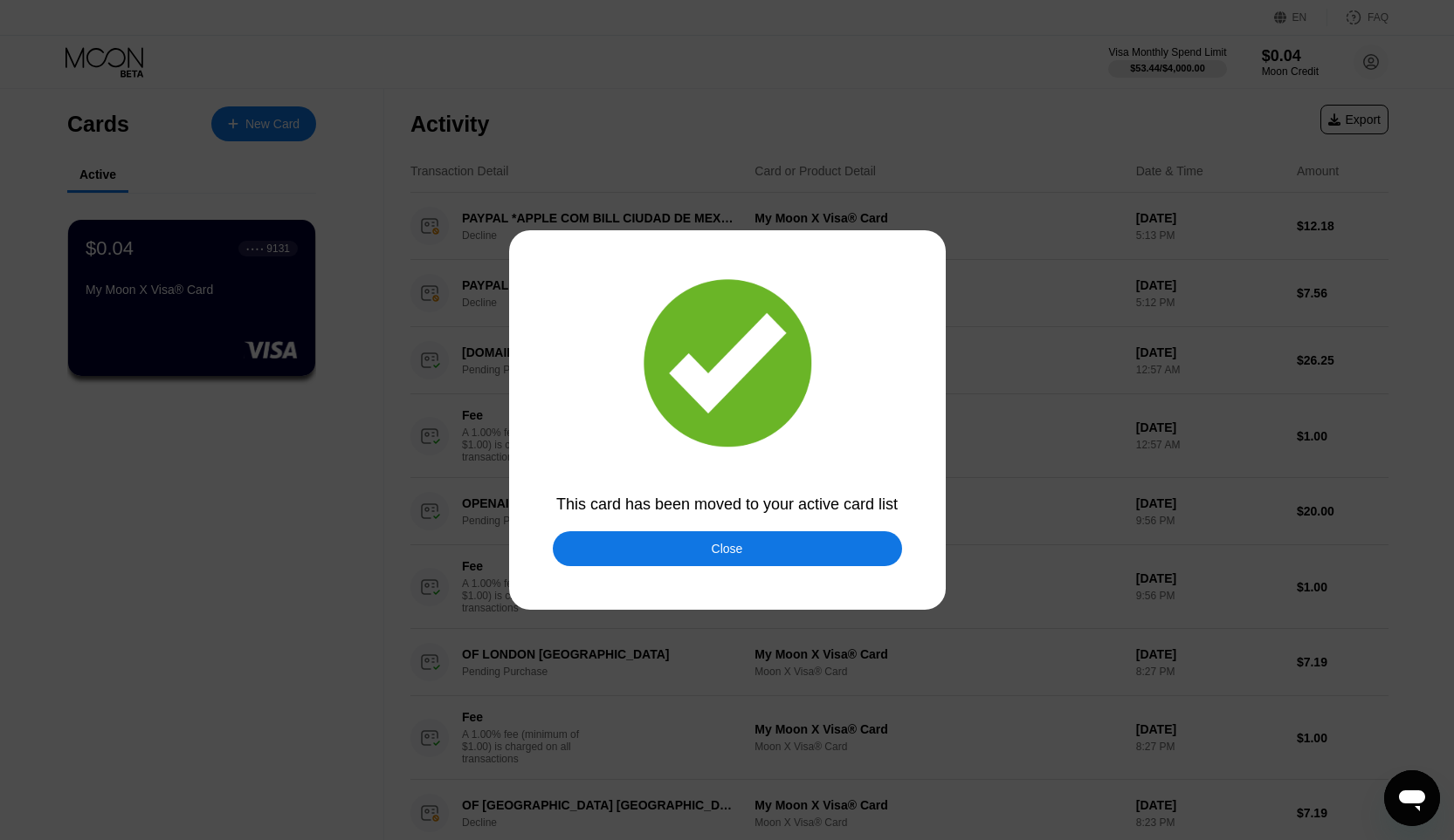
click at [763, 550] on div "Close" at bounding box center [727, 548] width 349 height 35
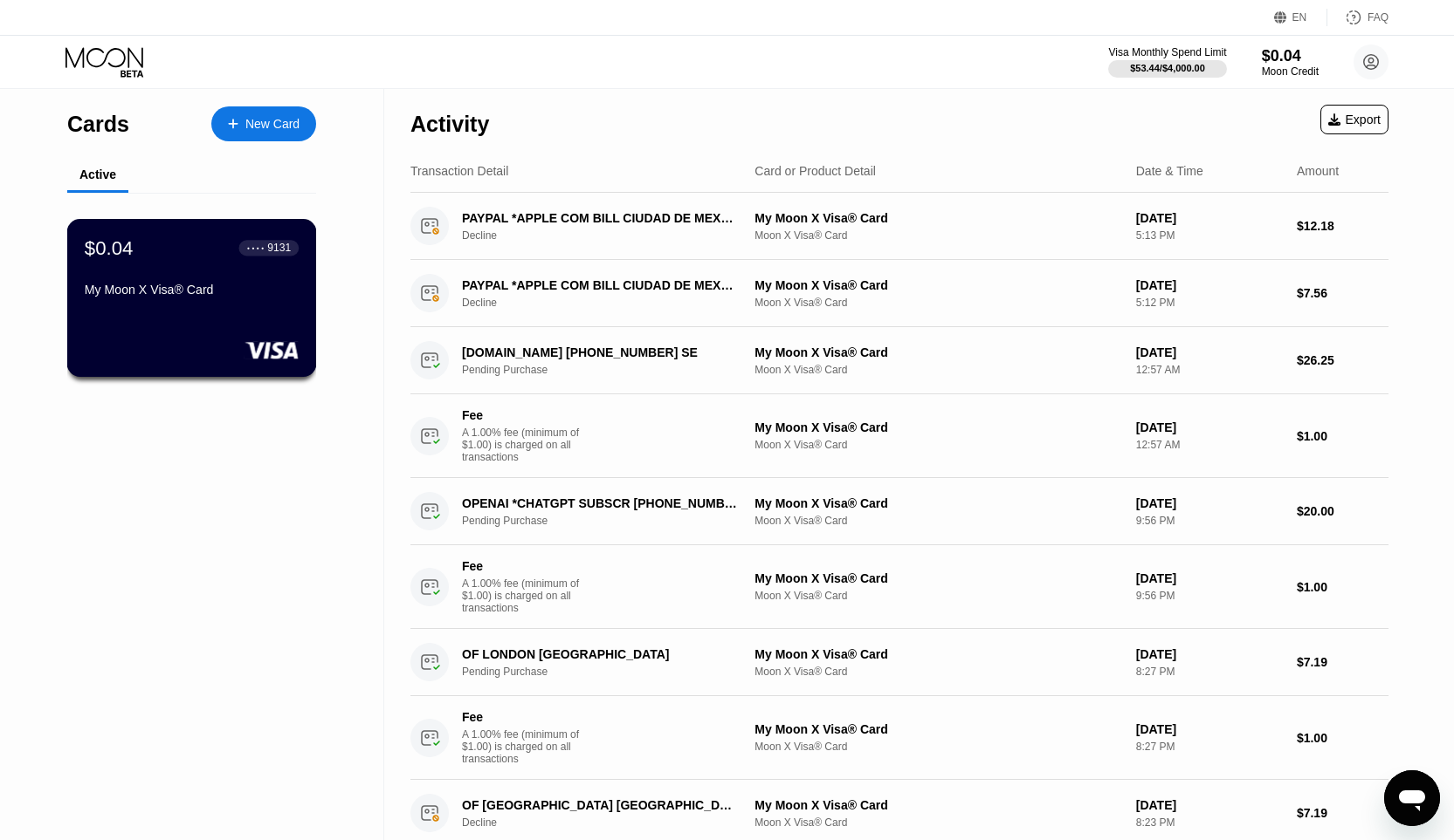
click at [240, 250] on div "● ● ● ● 9131" at bounding box center [269, 247] width 60 height 16
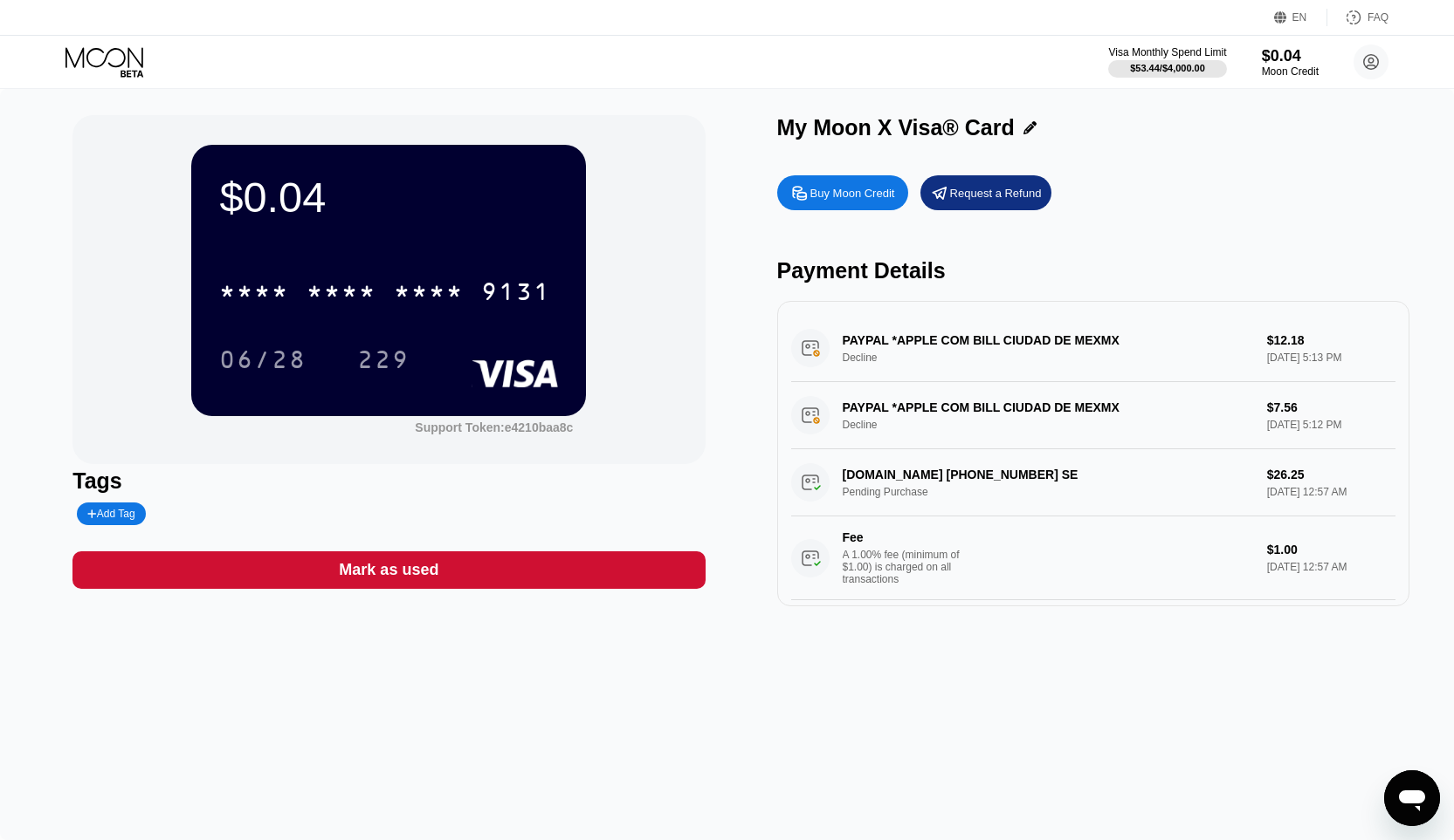
click at [851, 195] on div "Buy Moon Credit" at bounding box center [852, 193] width 85 height 15
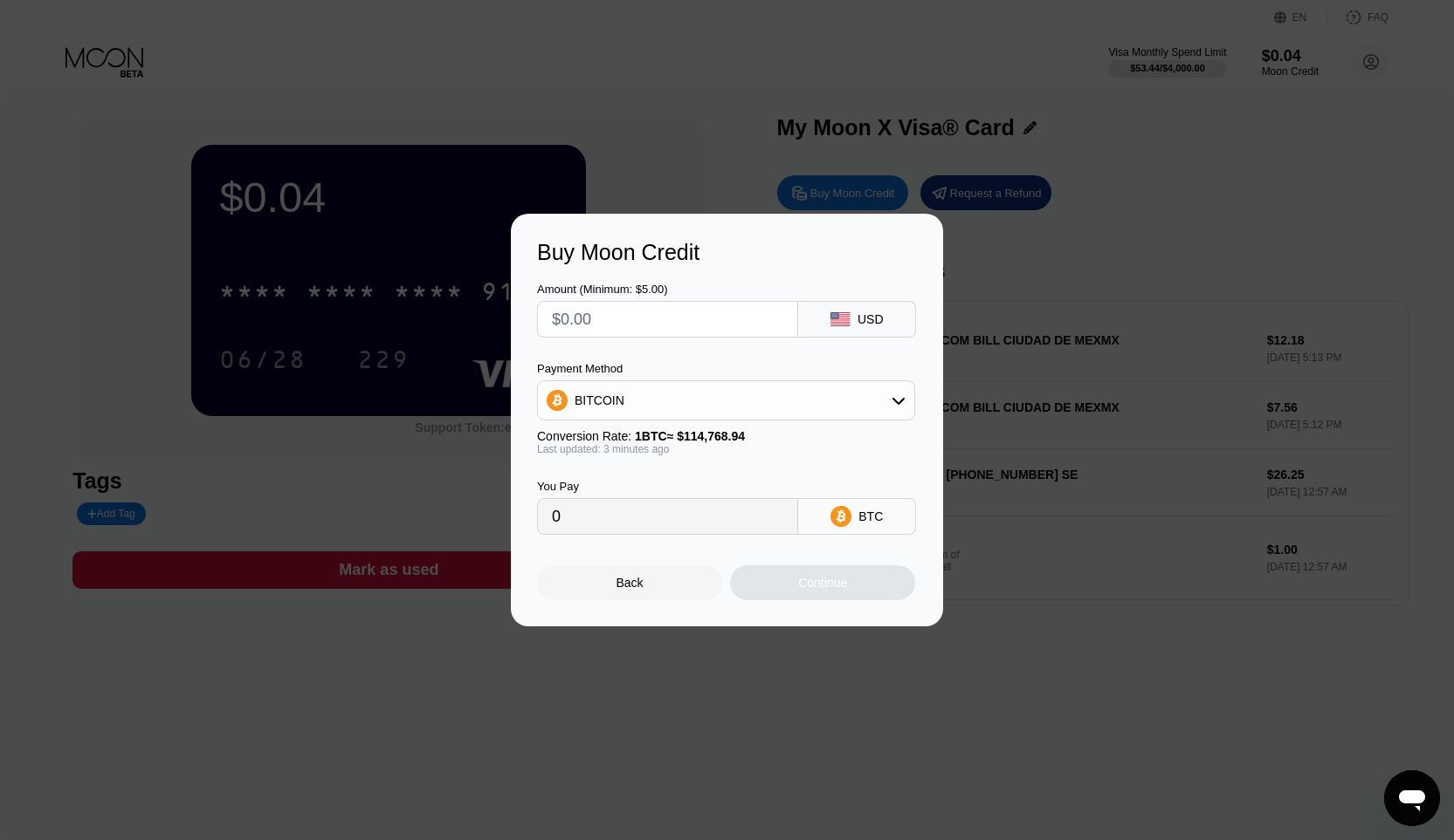
click at [695, 327] on input "text" at bounding box center [667, 318] width 232 height 35
type input "$1"
type input "0.00000872"
type input "$10"
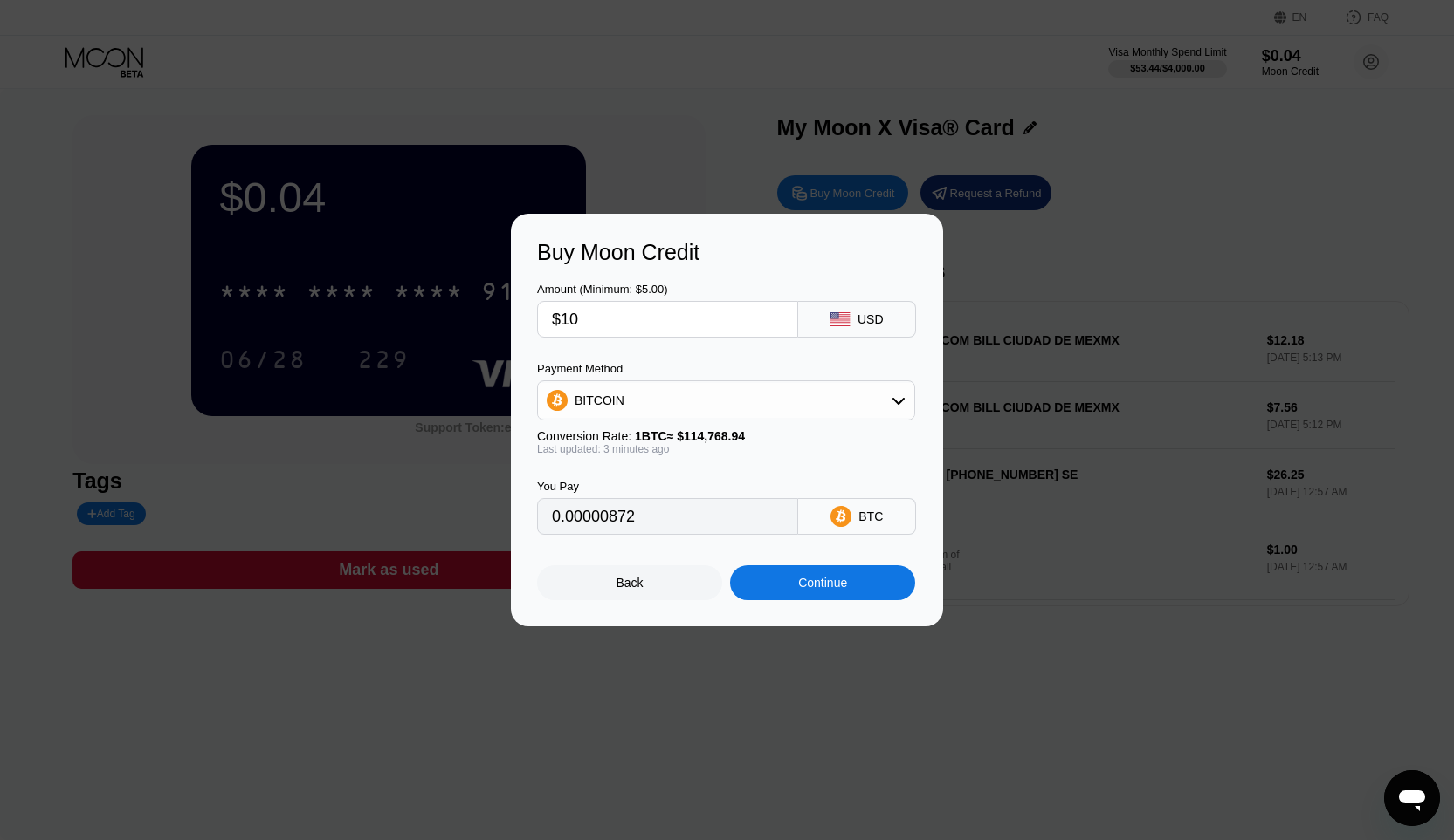
type input "0.00008714"
type input "$10"
click at [859, 308] on div "USD" at bounding box center [856, 318] width 117 height 36
click at [818, 587] on div "Continue" at bounding box center [823, 583] width 49 height 14
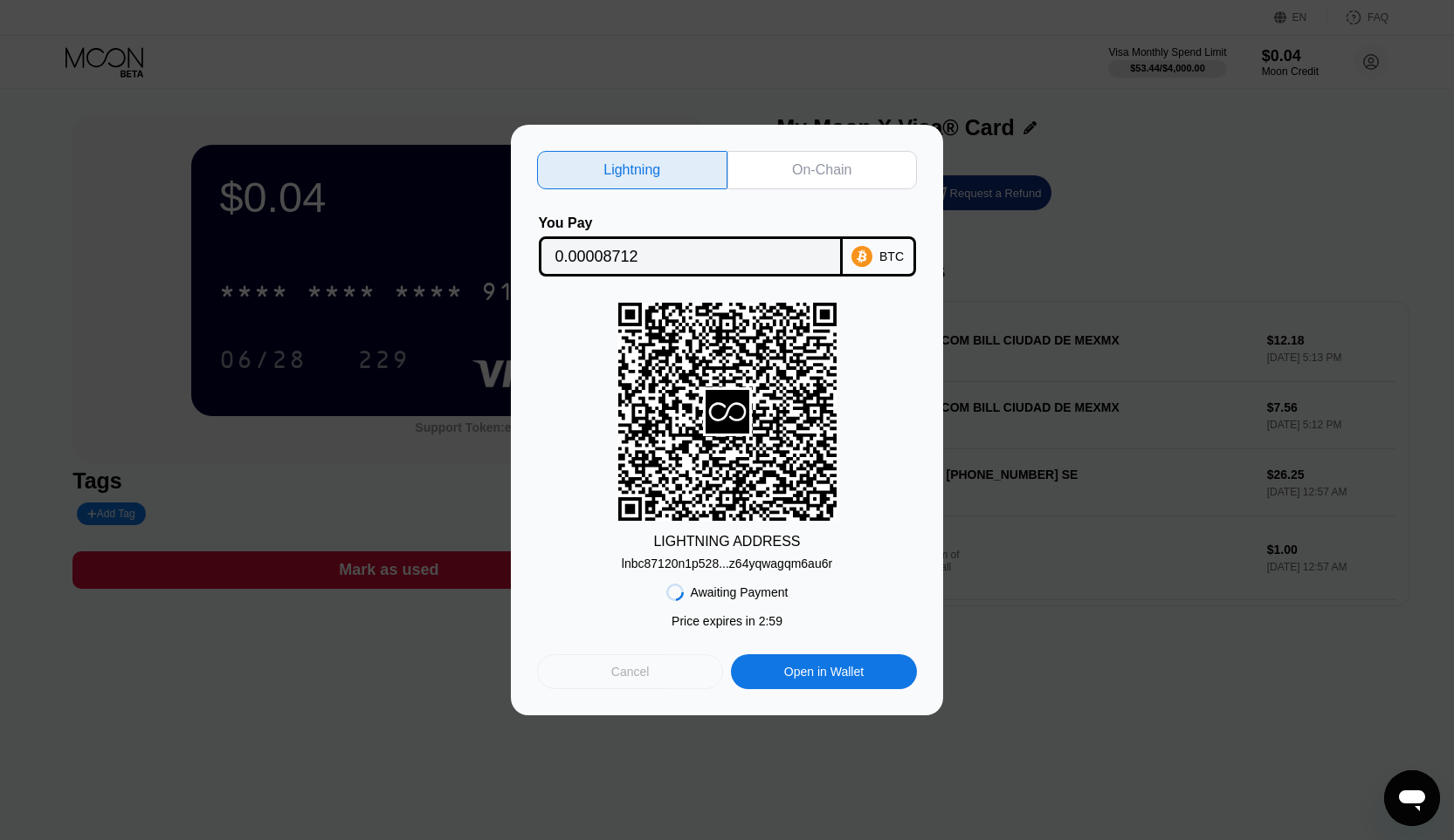
click at [631, 684] on div "Cancel" at bounding box center [629, 671] width 186 height 35
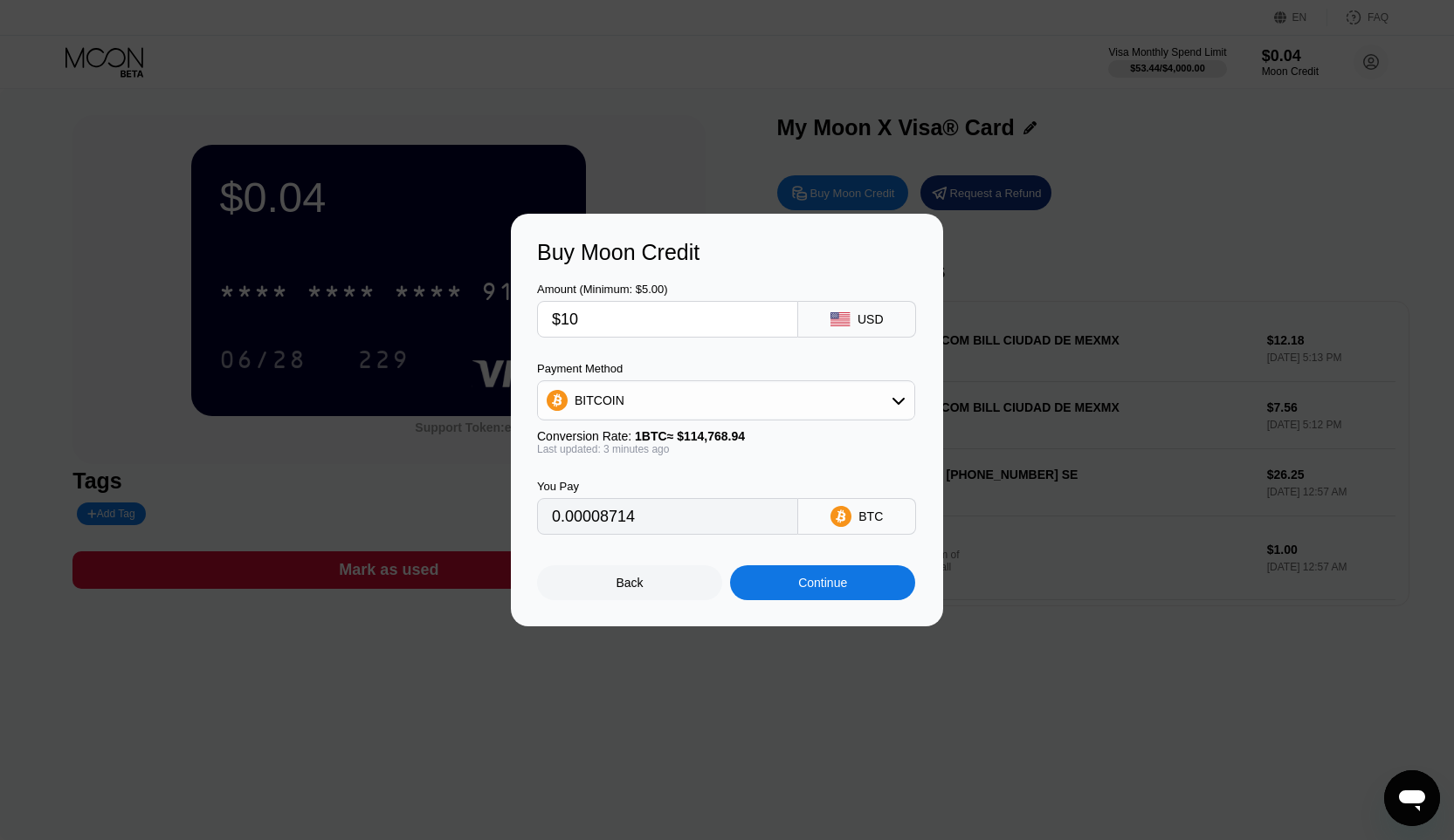
click at [671, 316] on input "$10" at bounding box center [667, 318] width 232 height 35
type input "0.00008713"
type input "$1"
type input "0.00000872"
type input "$13"
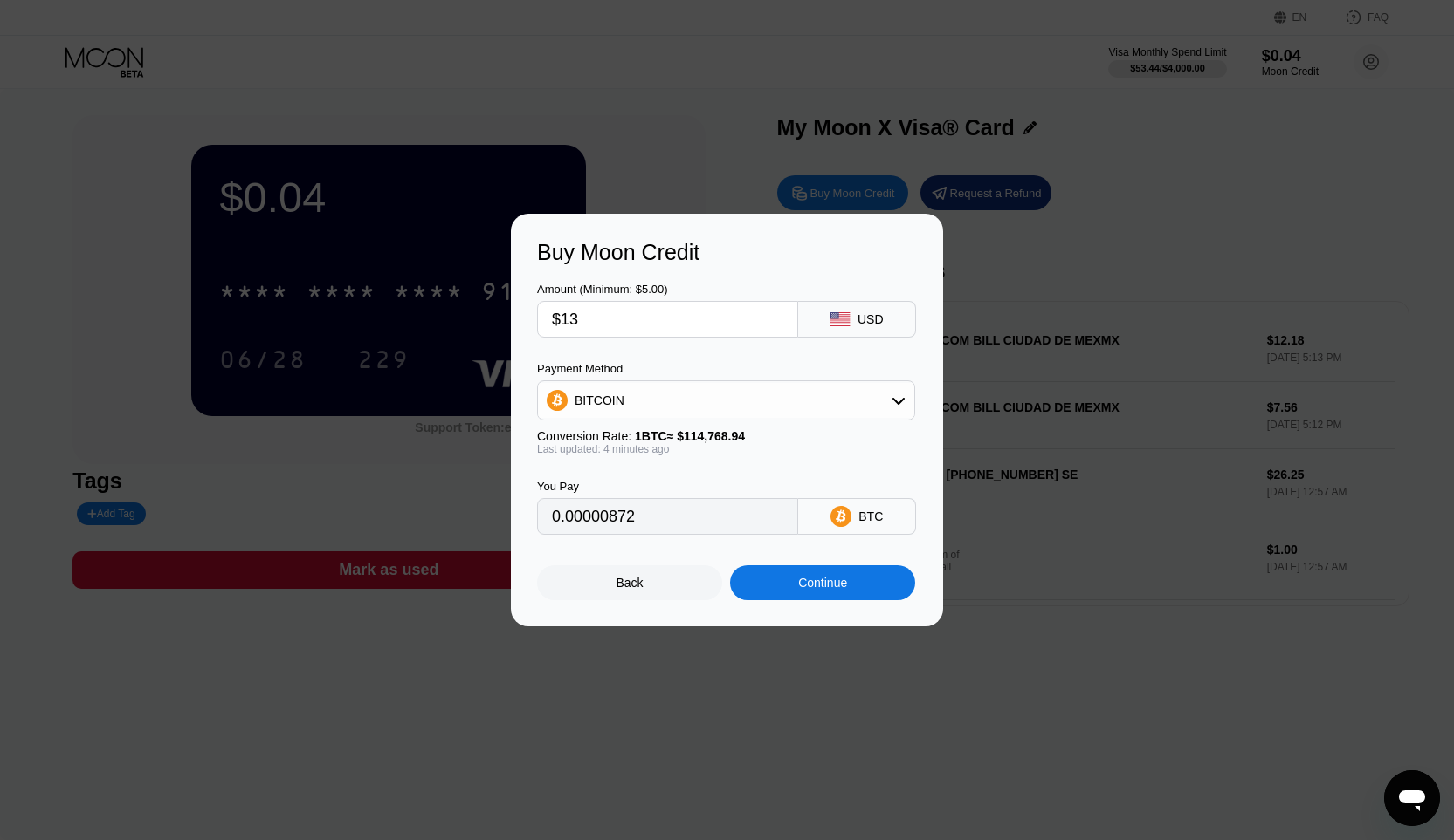
type input "0.00011327"
type input "$13"
click at [801, 567] on div "Continue" at bounding box center [823, 583] width 185 height 35
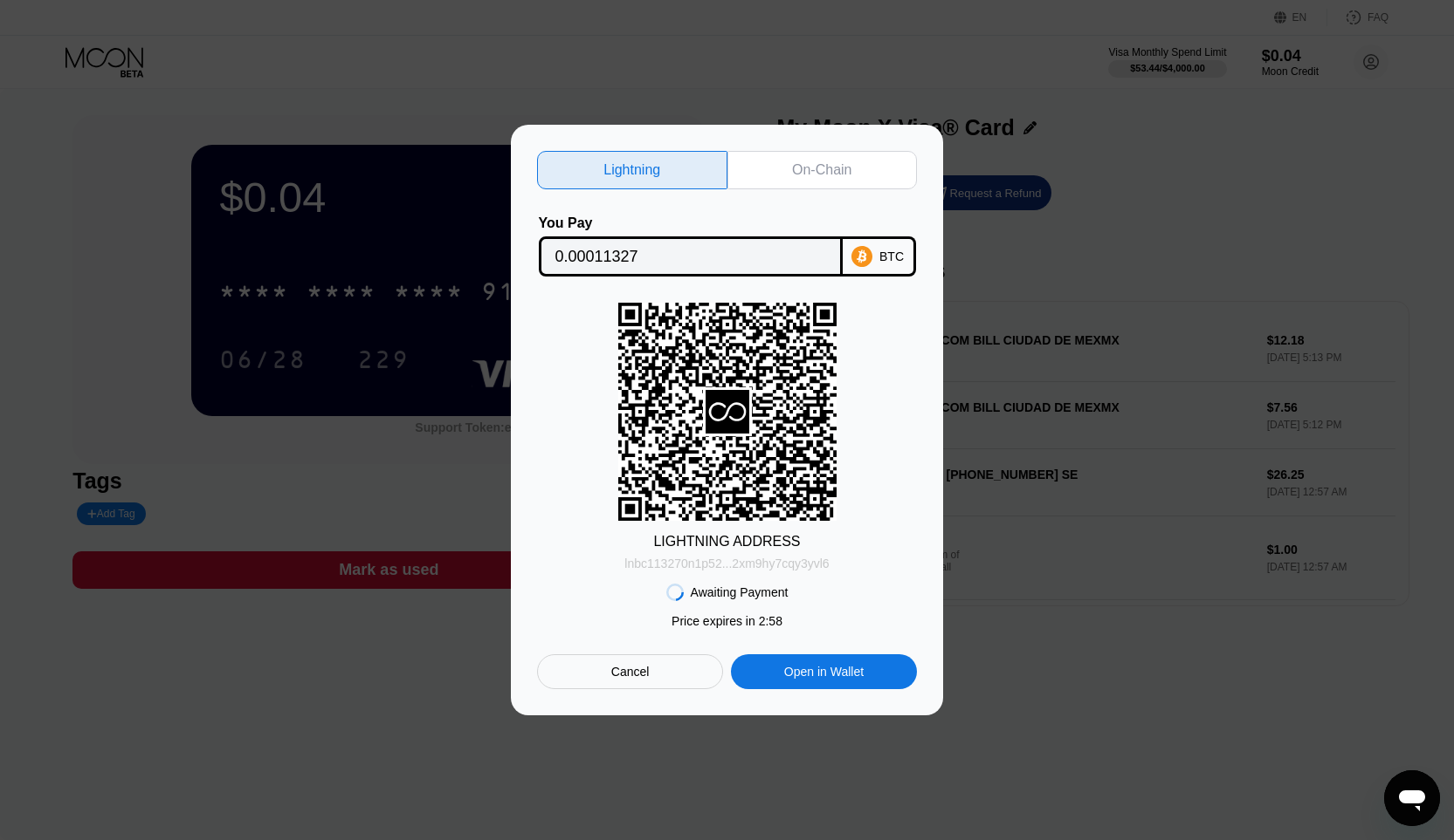
click at [745, 558] on div "lnbc113270n1p52...2xm9hy7cqy3yvl6" at bounding box center [726, 564] width 204 height 14
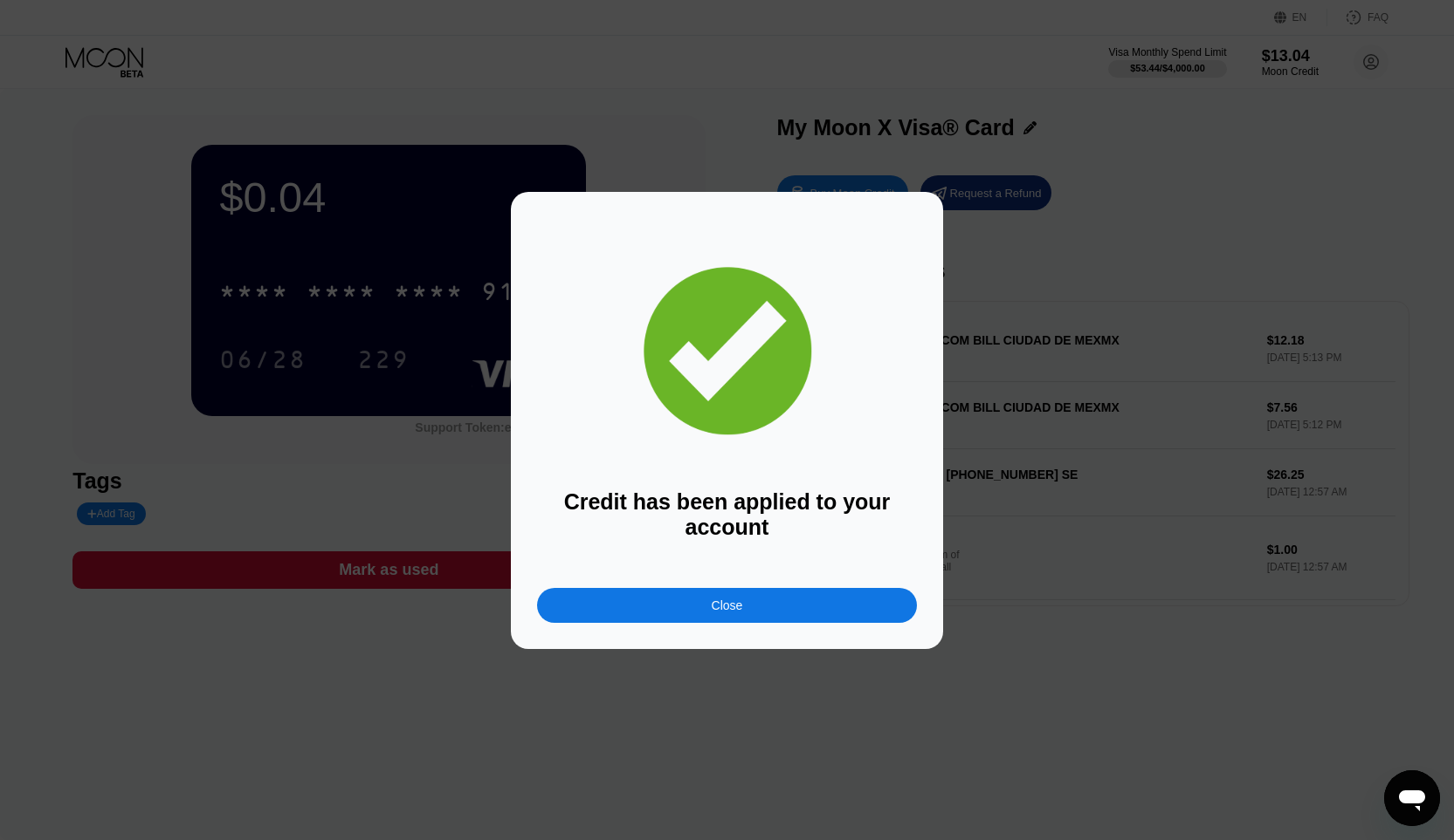
click at [816, 606] on div "Close" at bounding box center [726, 605] width 380 height 35
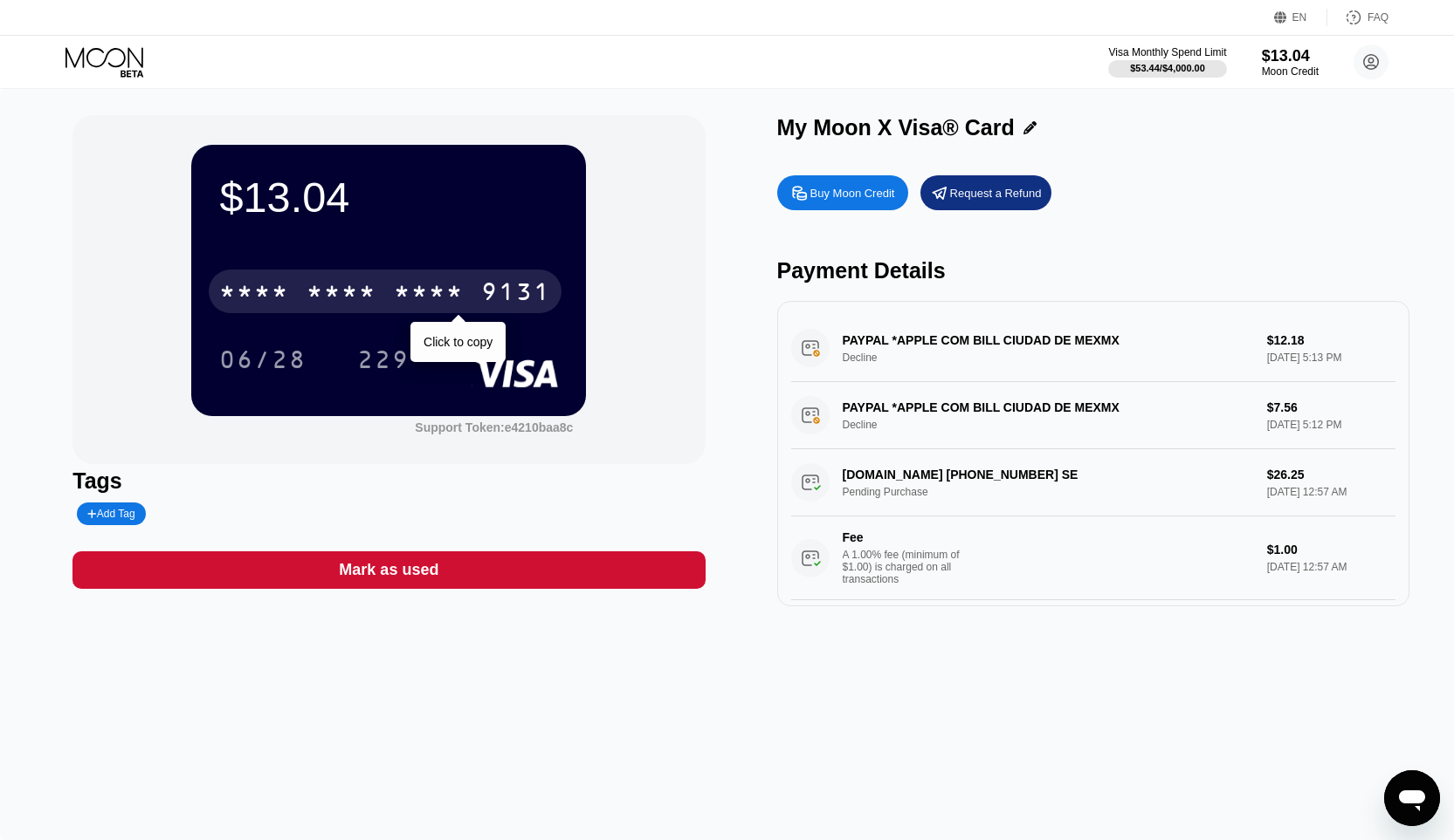
click at [414, 302] on div "* * * *" at bounding box center [428, 294] width 70 height 28
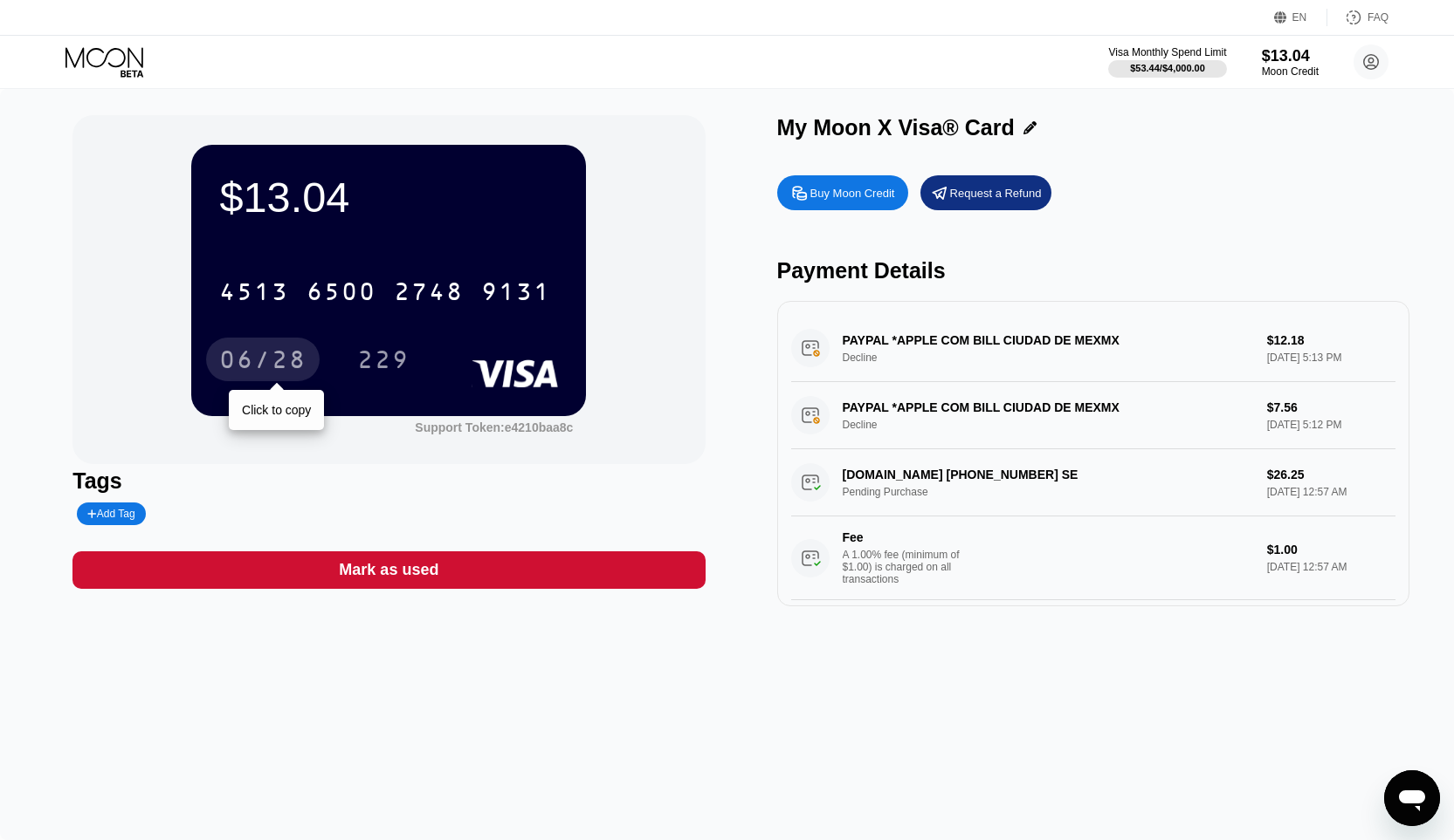
click at [305, 354] on div "06/28" at bounding box center [262, 362] width 88 height 28
